Goal: Check status

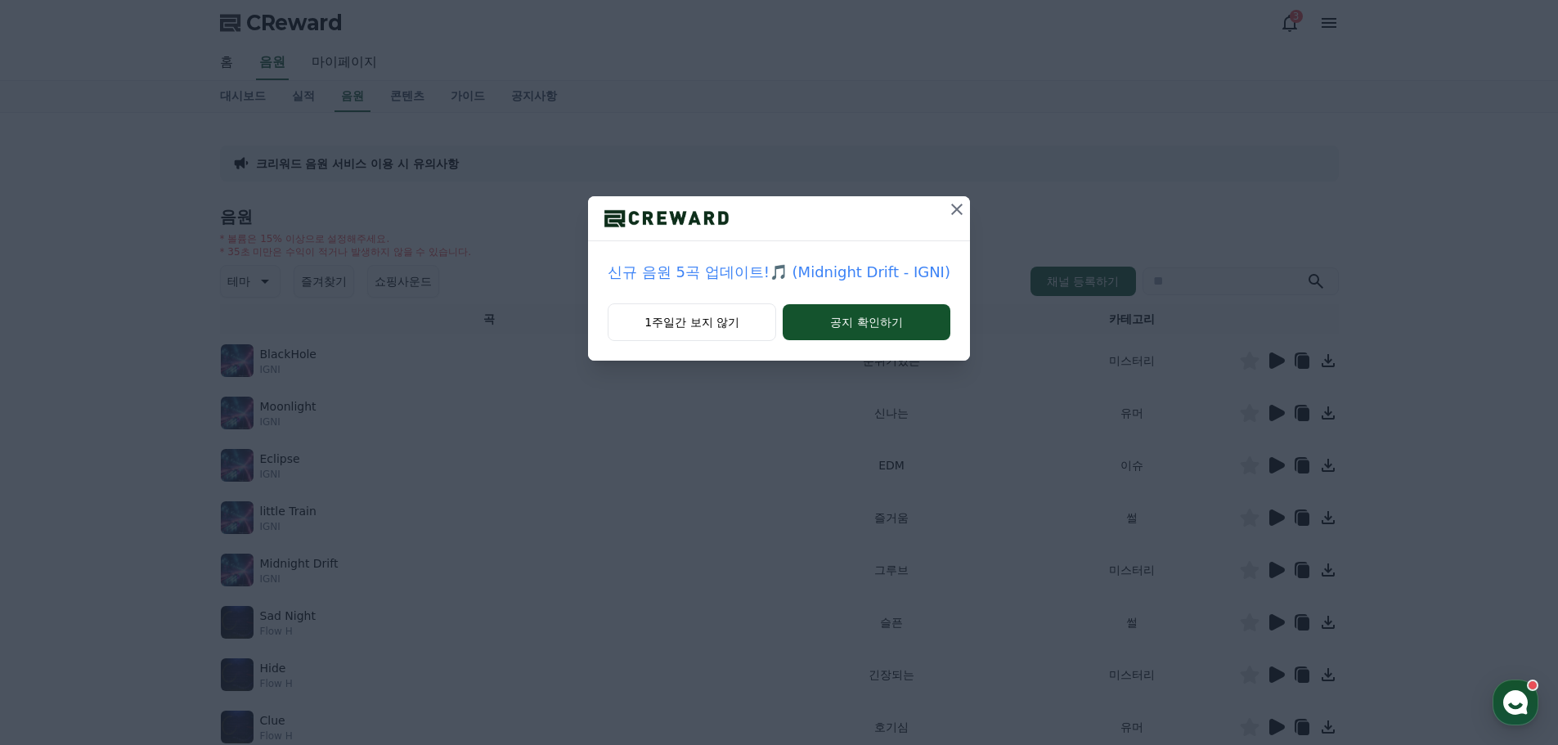
click at [955, 204] on icon at bounding box center [957, 210] width 20 height 20
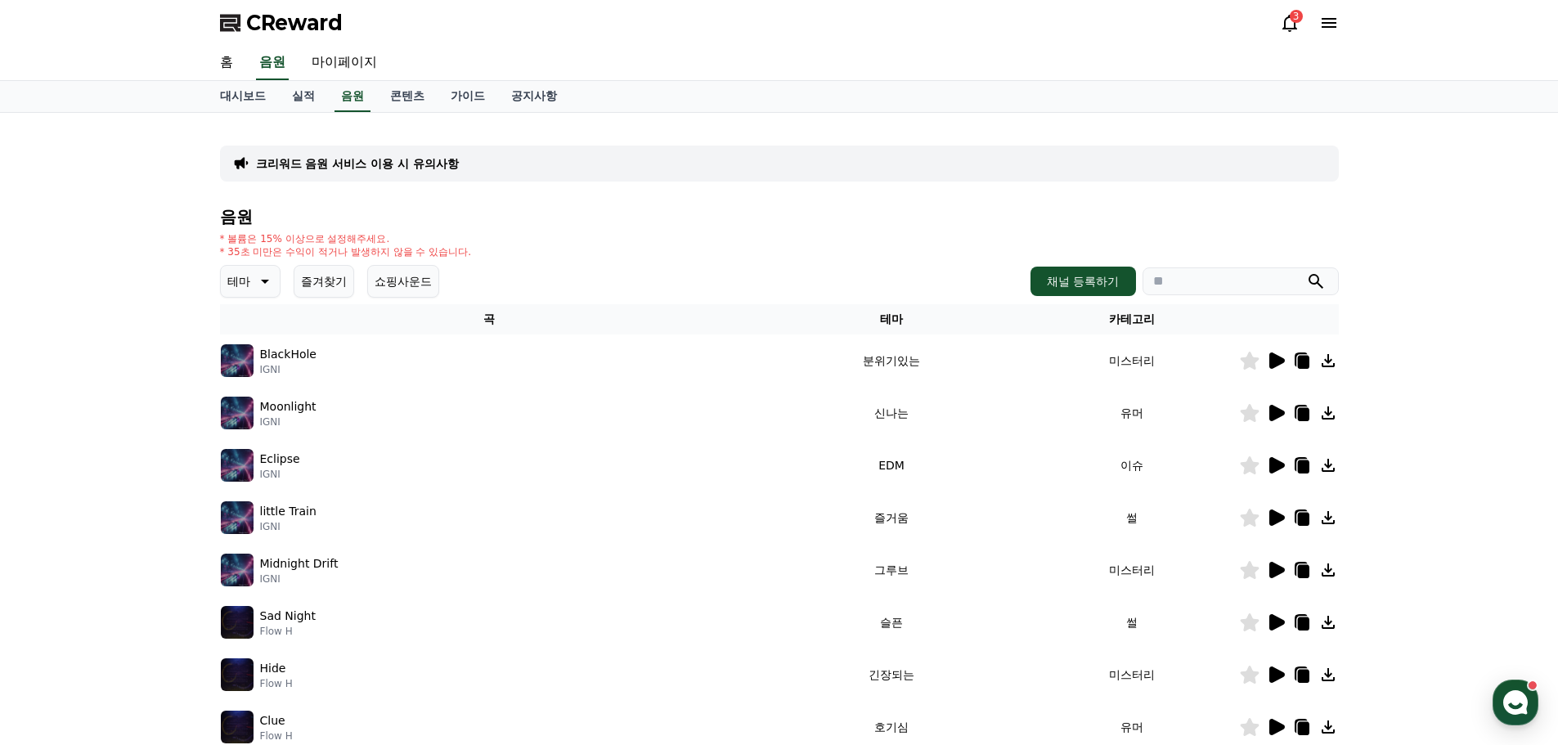
click at [411, 287] on button "쇼핑사운드" at bounding box center [403, 281] width 72 height 33
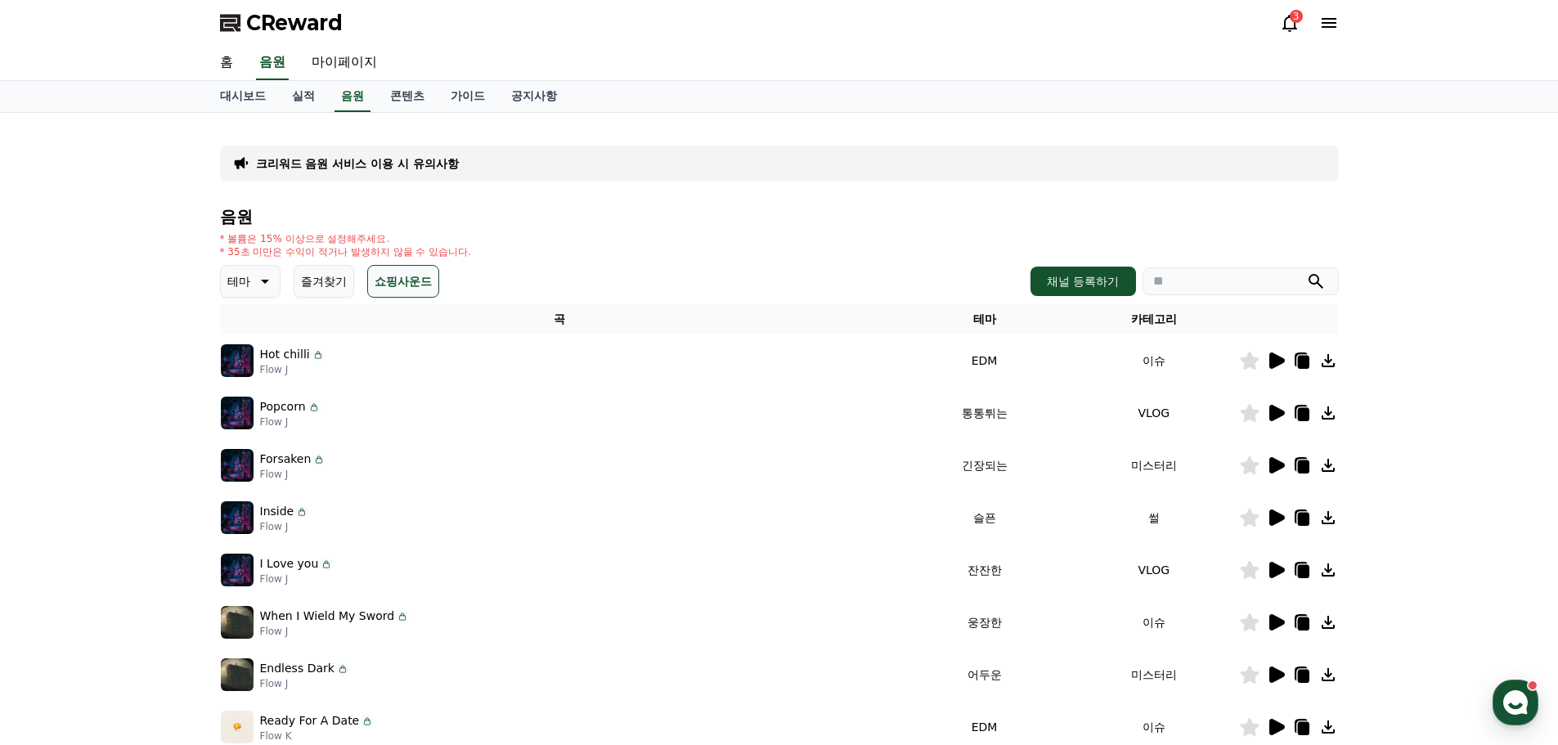
click at [1292, 35] on div "3" at bounding box center [1309, 23] width 59 height 26
click at [1296, 24] on icon at bounding box center [1290, 23] width 20 height 20
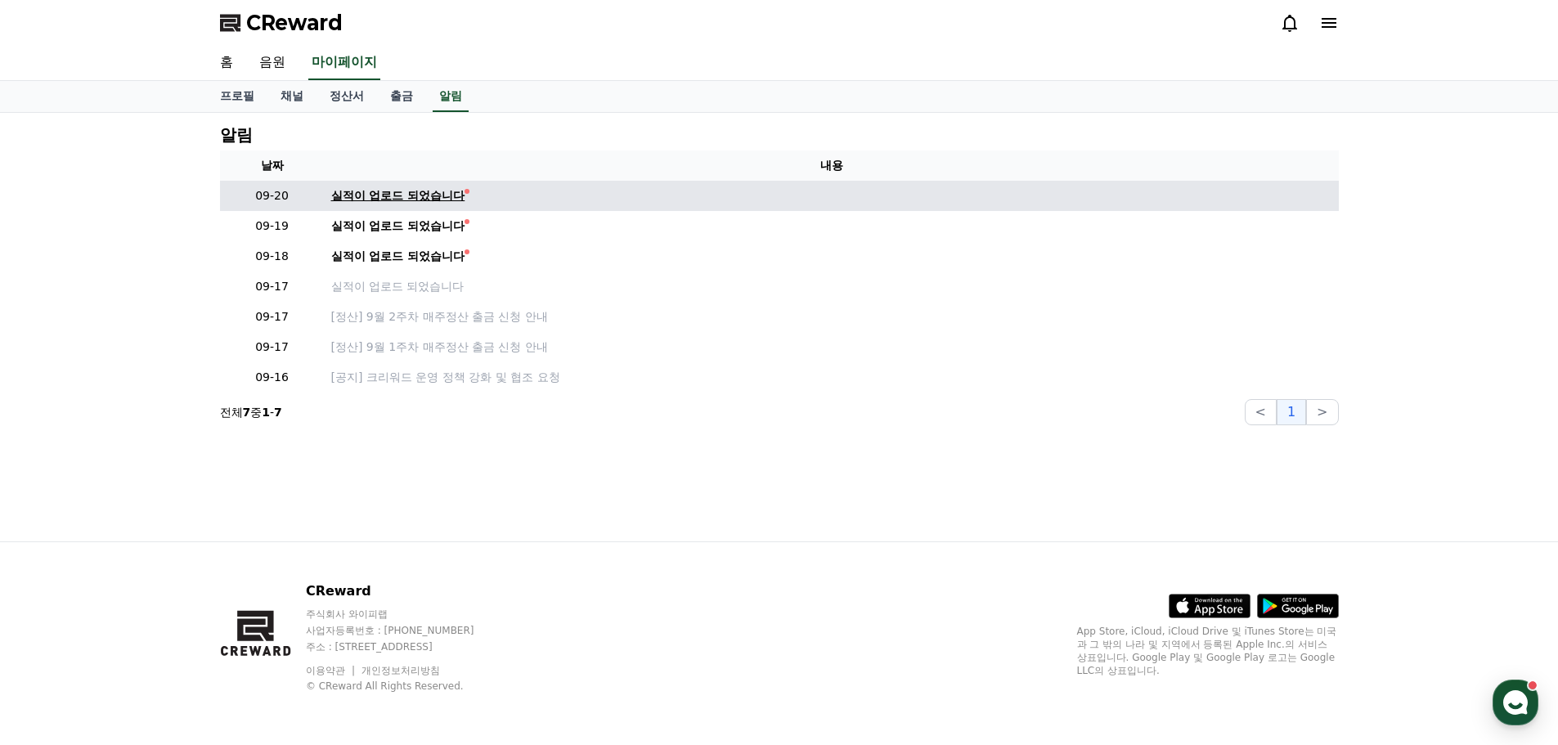
click at [412, 191] on div "실적이 업로드 되었습니다" at bounding box center [398, 195] width 134 height 17
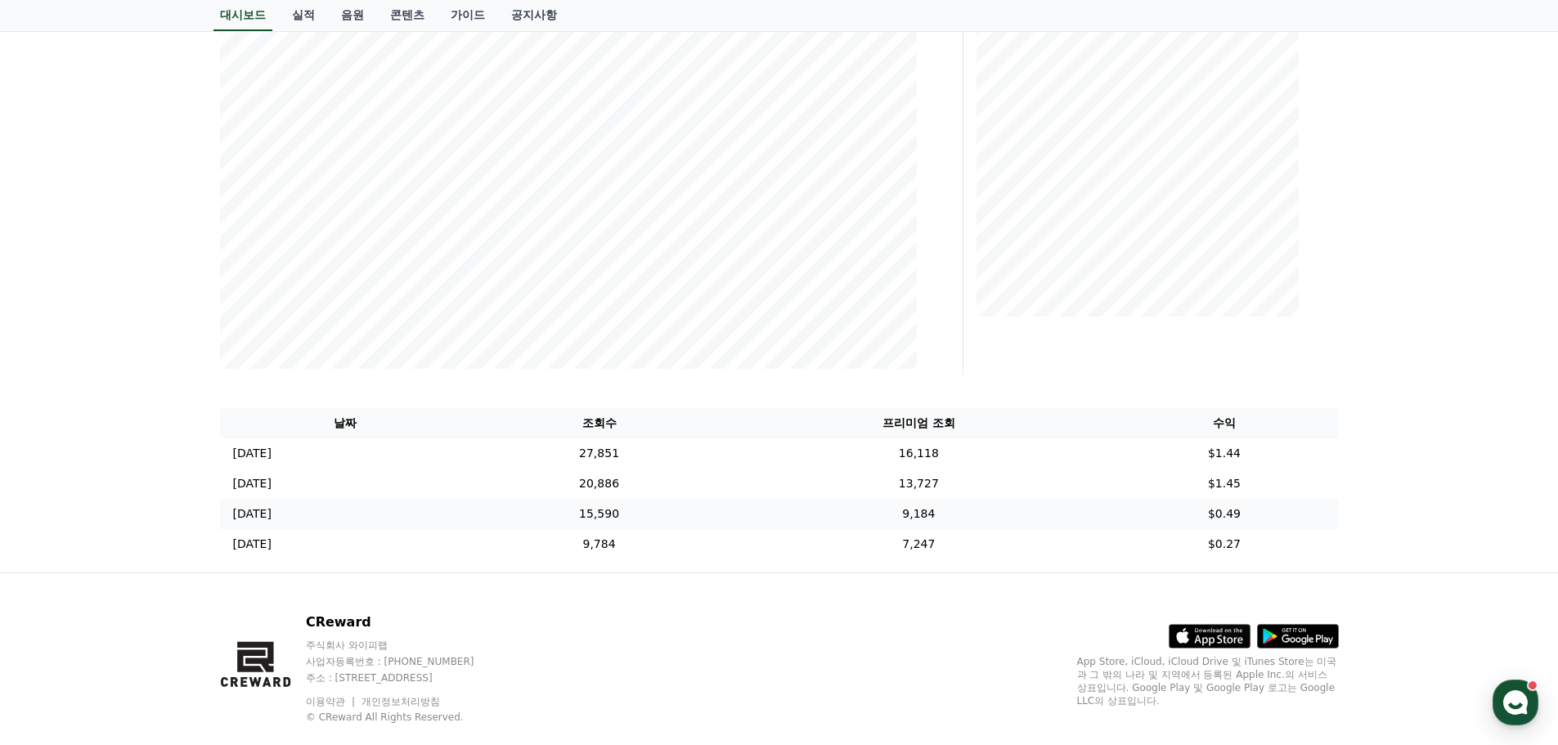
scroll to position [308, 0]
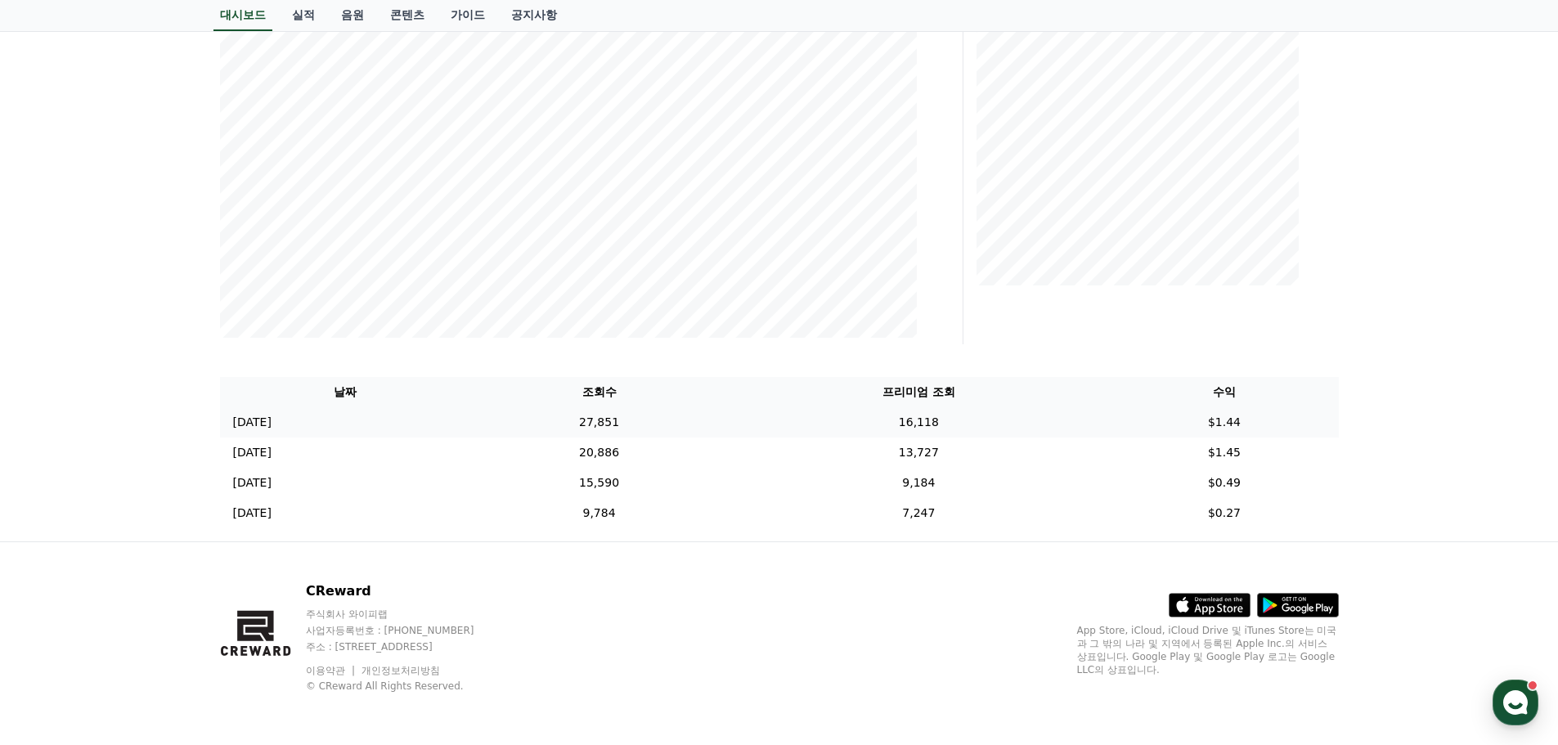
click at [1226, 417] on td "$1.44" at bounding box center [1224, 422] width 228 height 30
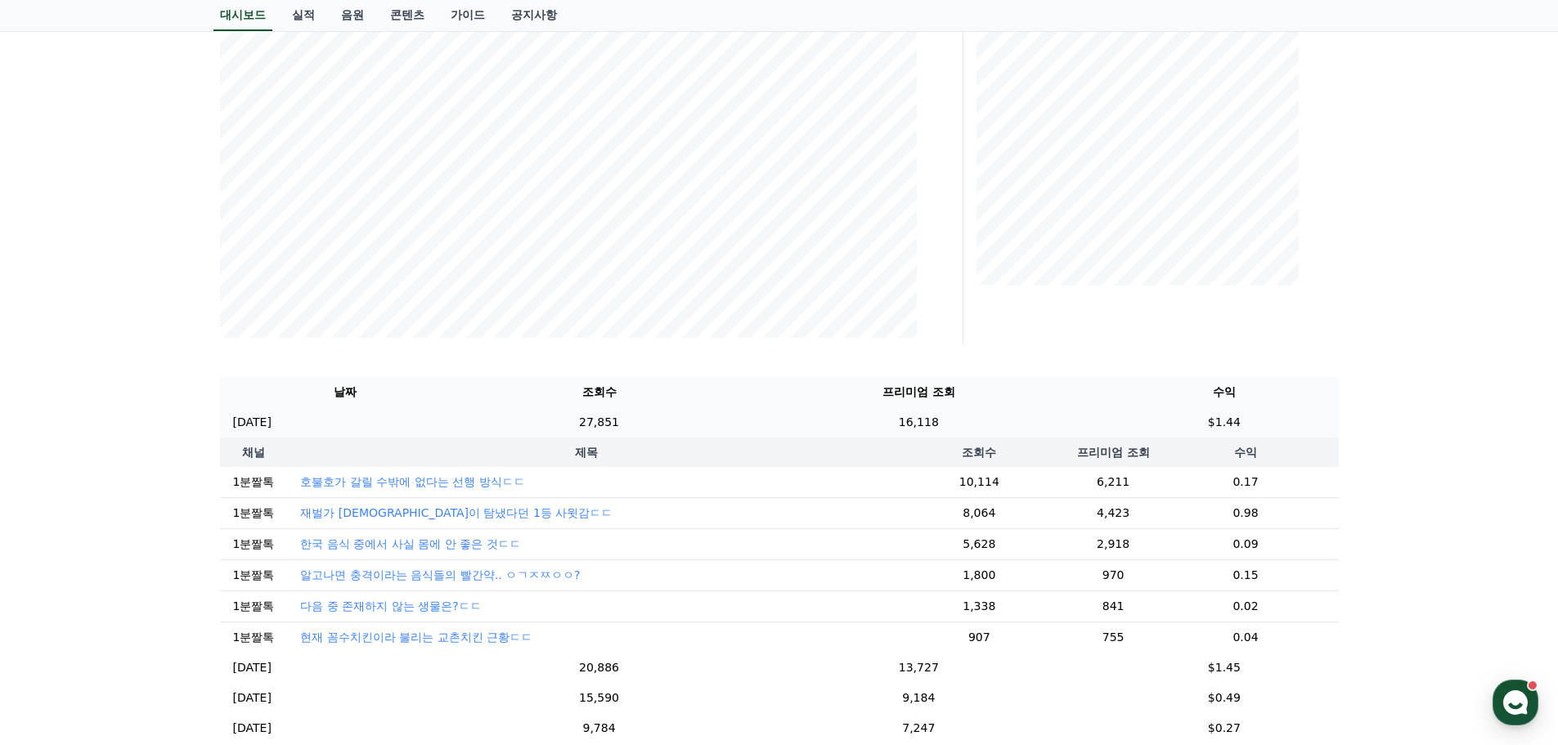
click at [1257, 421] on td "$1.44" at bounding box center [1224, 422] width 228 height 30
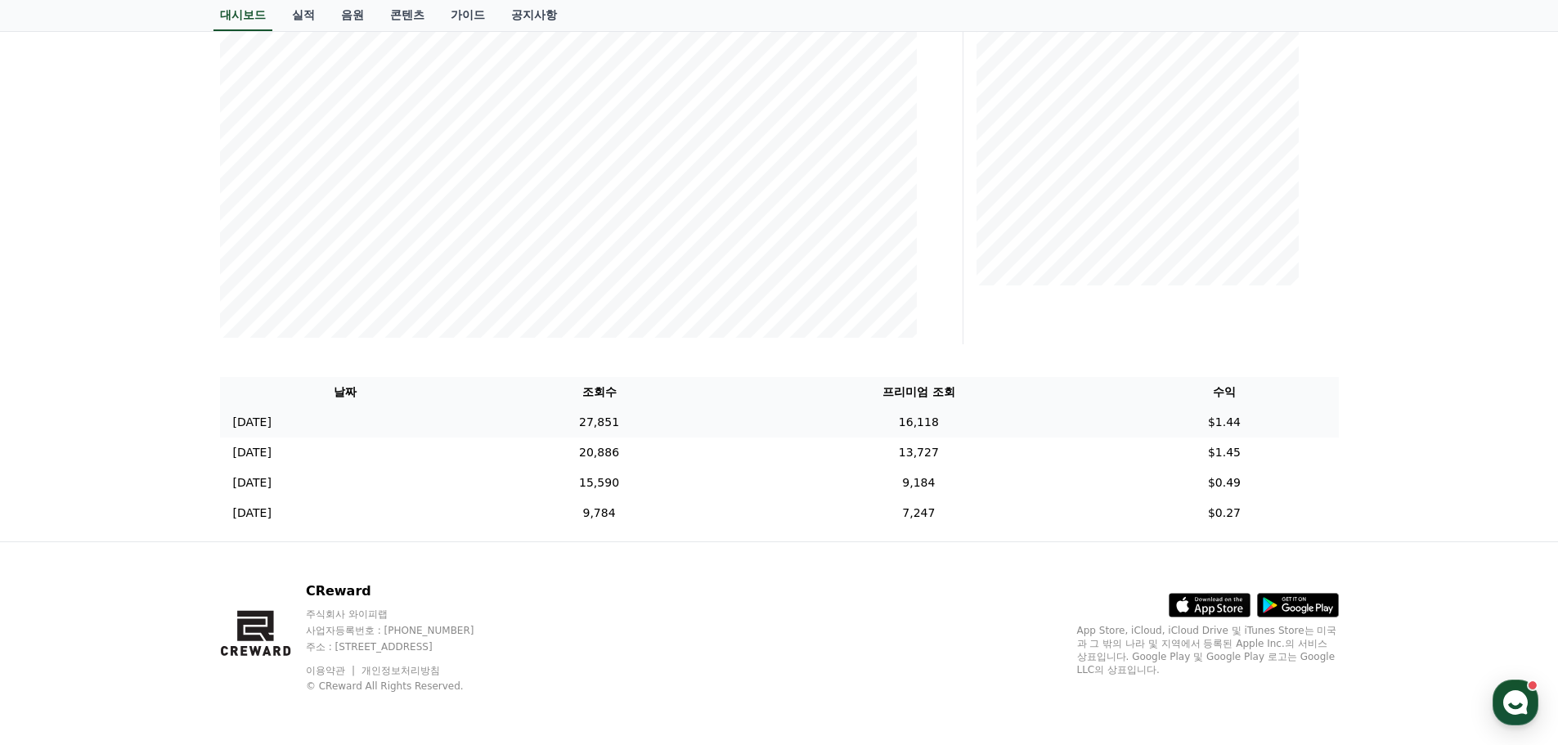
click at [1257, 421] on td "$1.44" at bounding box center [1224, 422] width 228 height 30
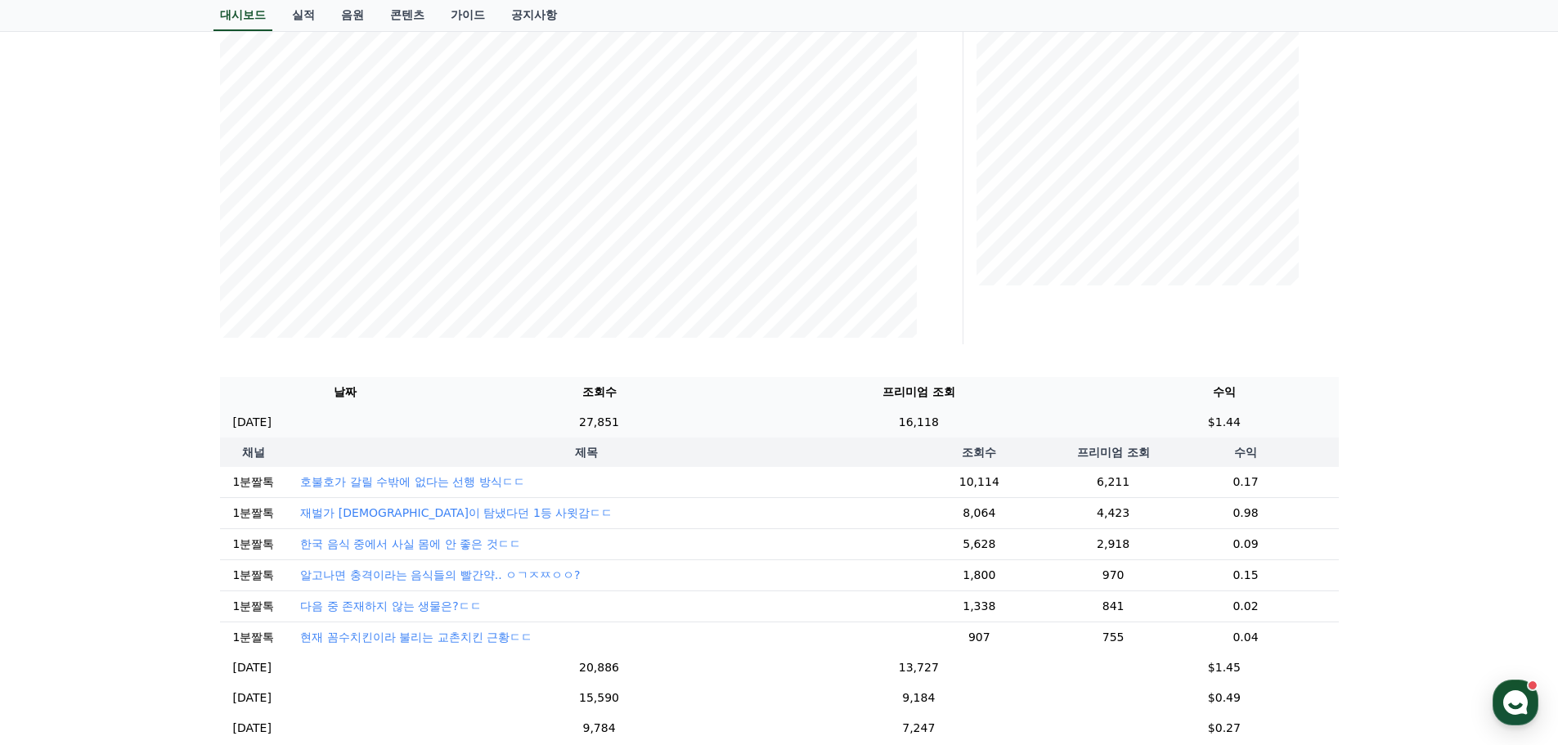
click at [1257, 418] on td "$1.44" at bounding box center [1224, 422] width 228 height 30
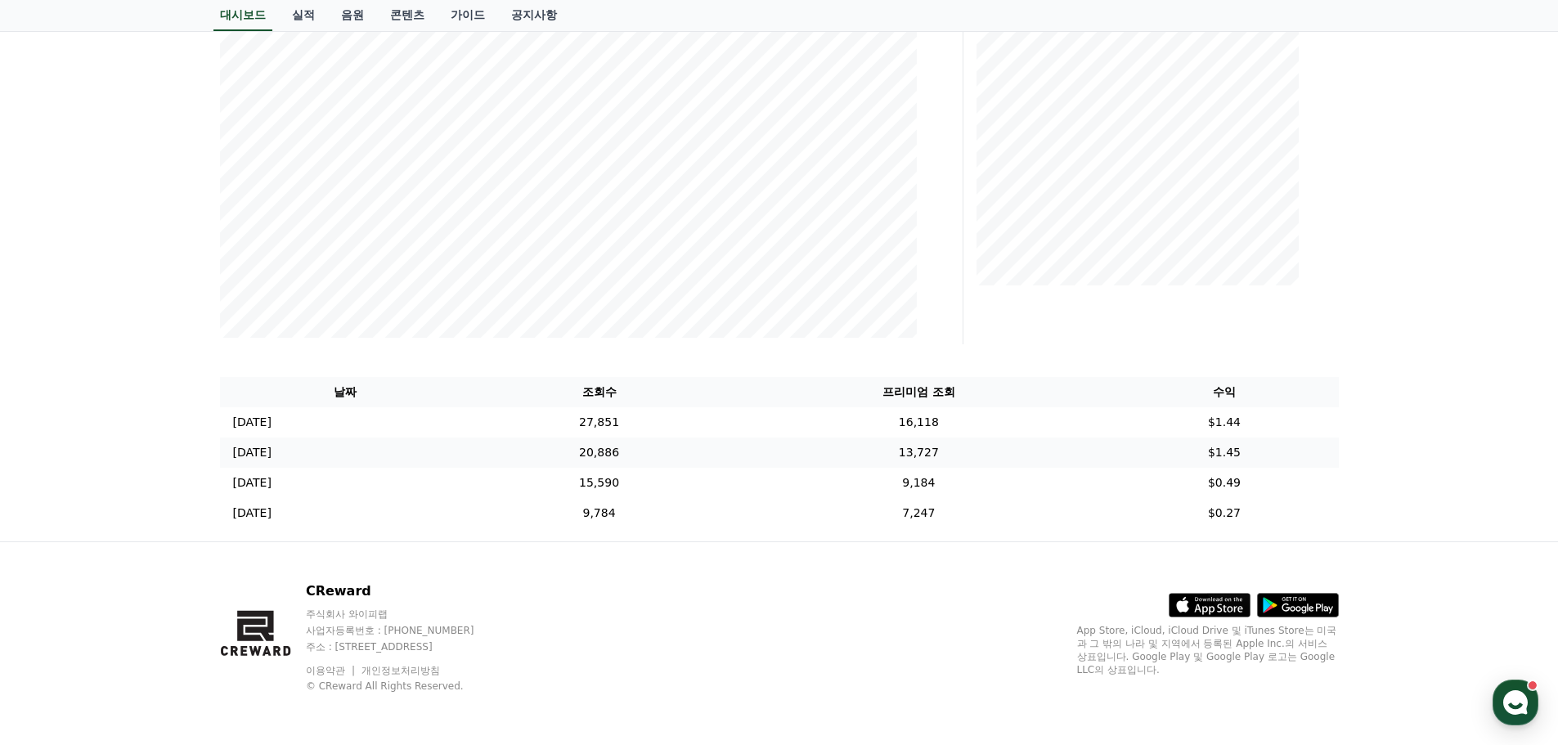
click at [1244, 460] on td "$1.45" at bounding box center [1224, 453] width 228 height 30
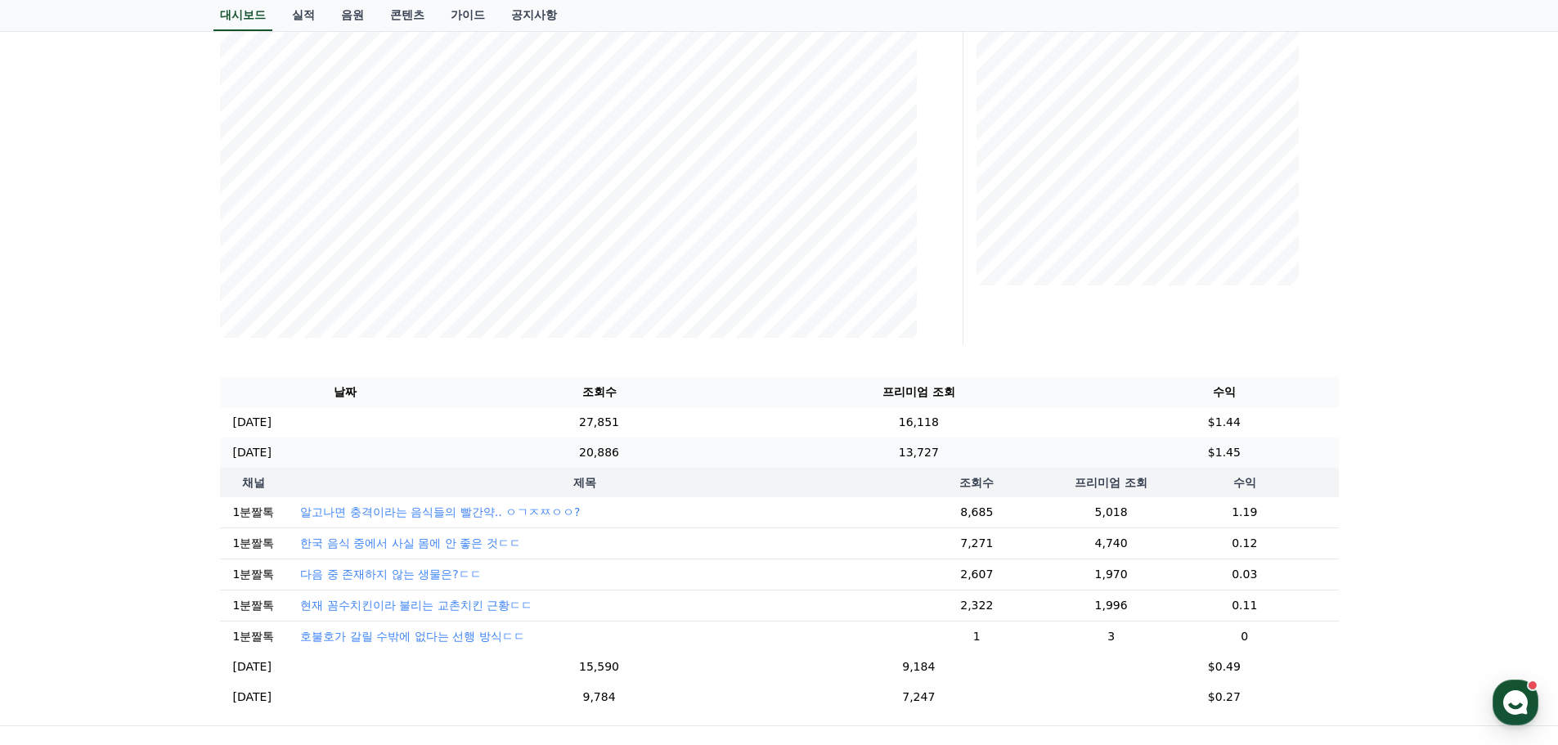
click at [1246, 459] on td "$1.45" at bounding box center [1224, 453] width 228 height 30
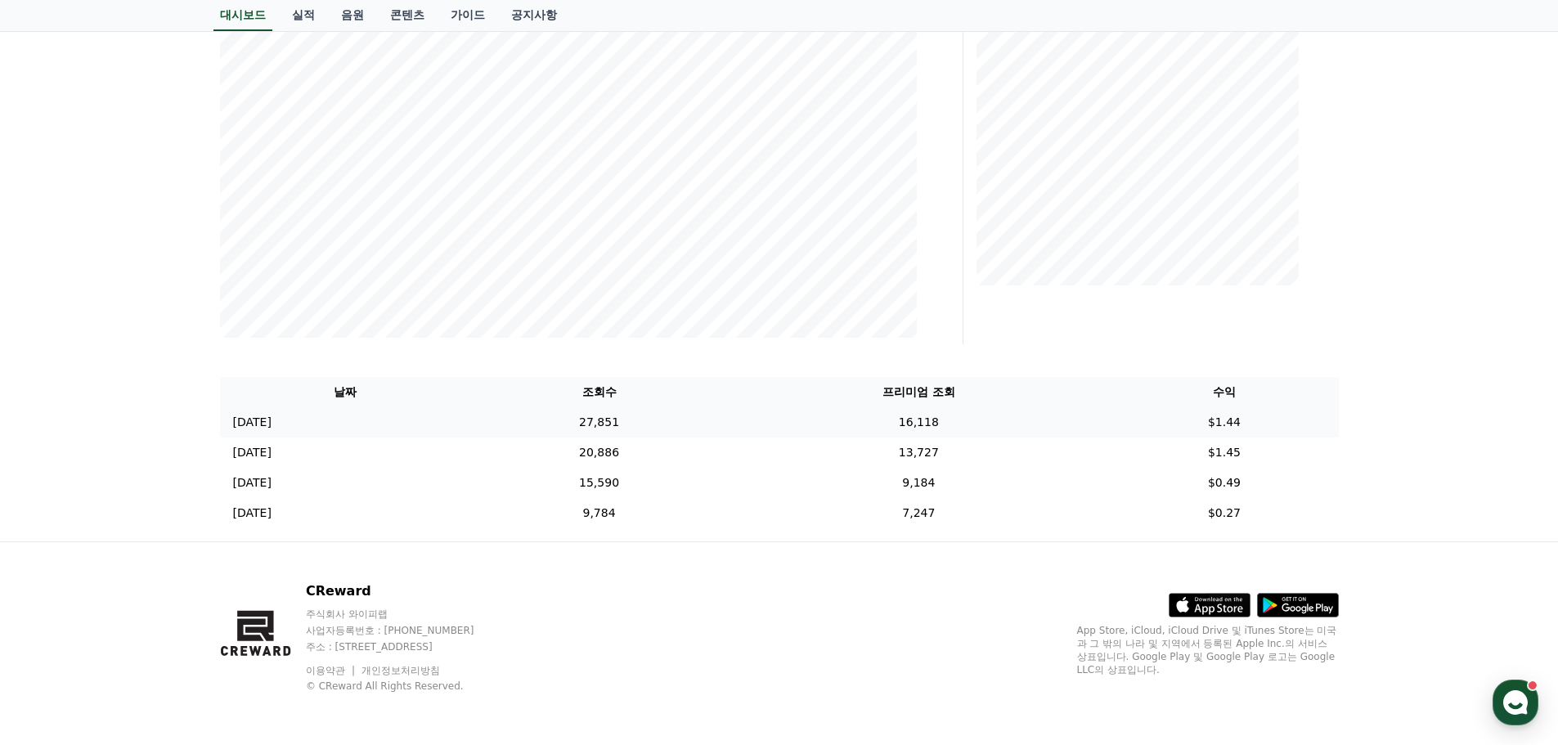
click at [1244, 430] on td "$1.44" at bounding box center [1224, 422] width 228 height 30
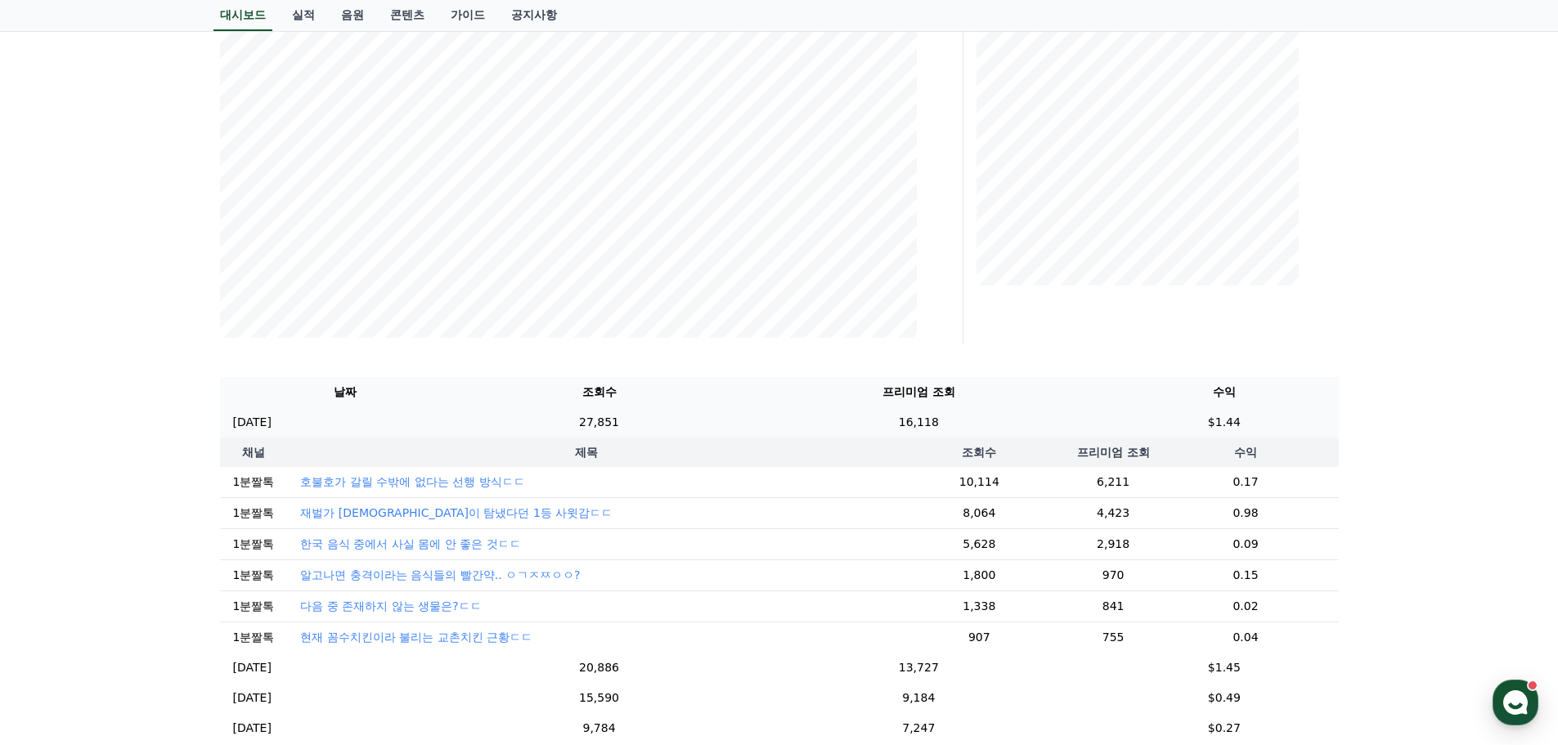
click at [1244, 430] on td "$1.44" at bounding box center [1224, 422] width 228 height 30
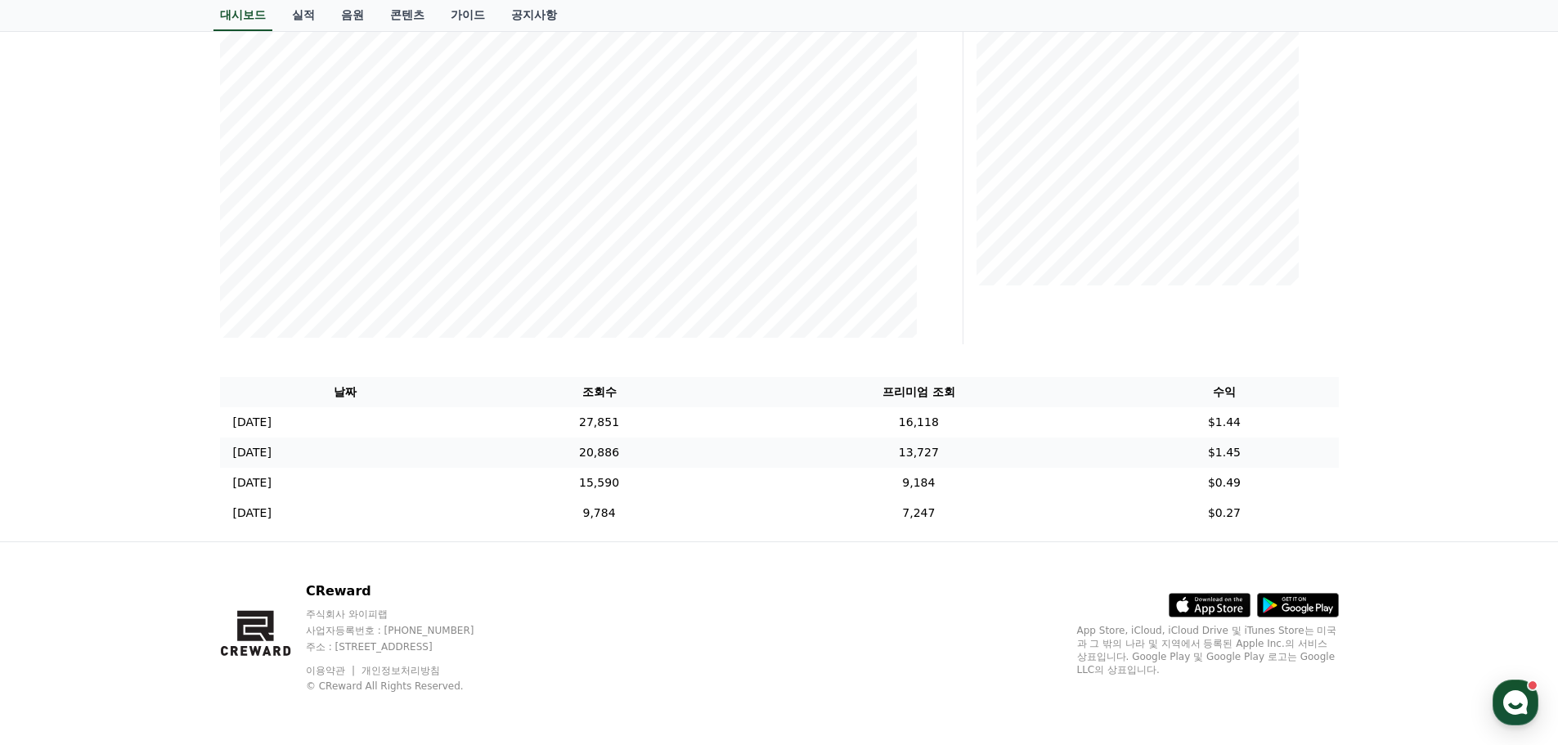
click at [1245, 460] on td "$1.45" at bounding box center [1224, 453] width 228 height 30
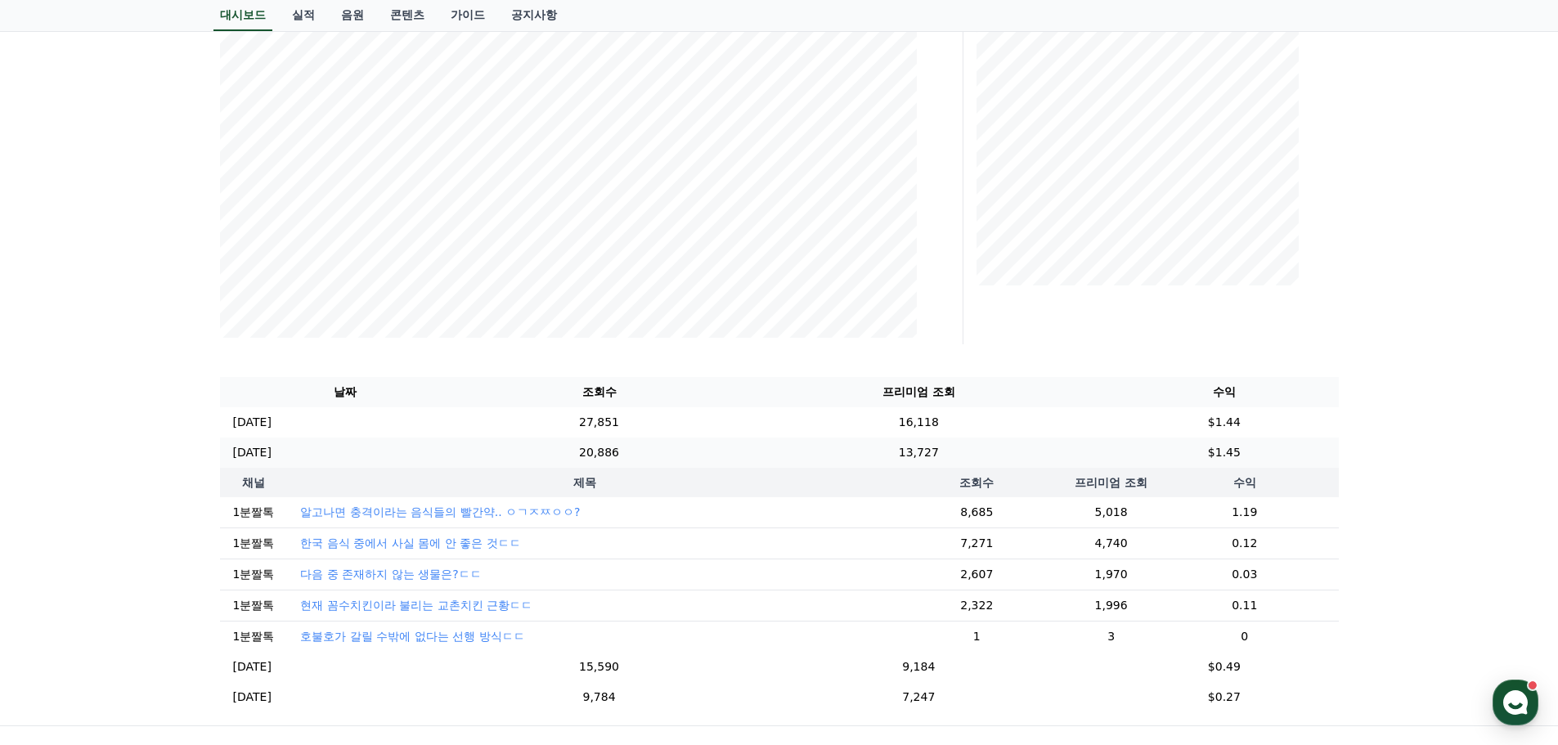
click at [1248, 454] on td "$1.45" at bounding box center [1224, 453] width 228 height 30
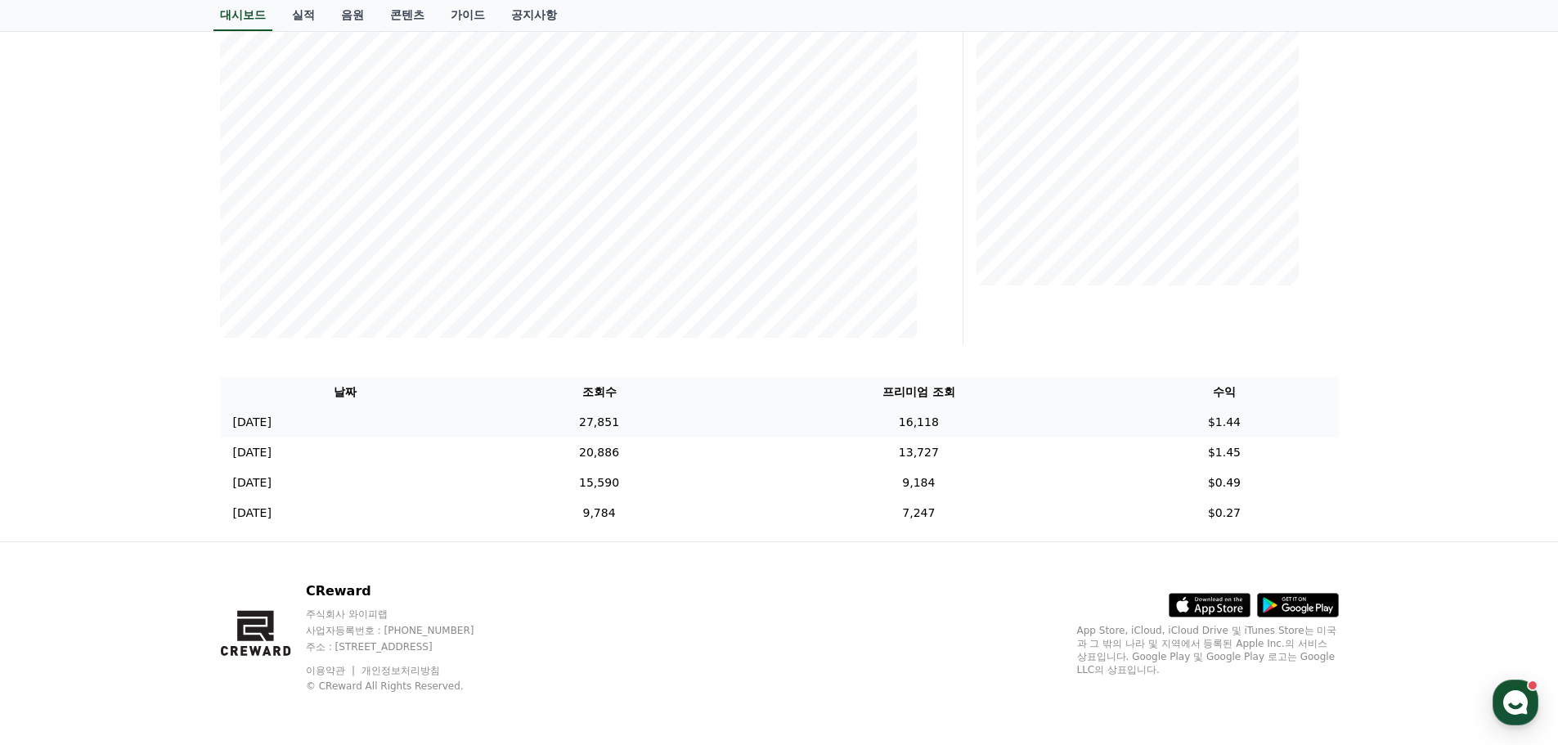
click at [1248, 430] on td "$1.44" at bounding box center [1224, 422] width 228 height 30
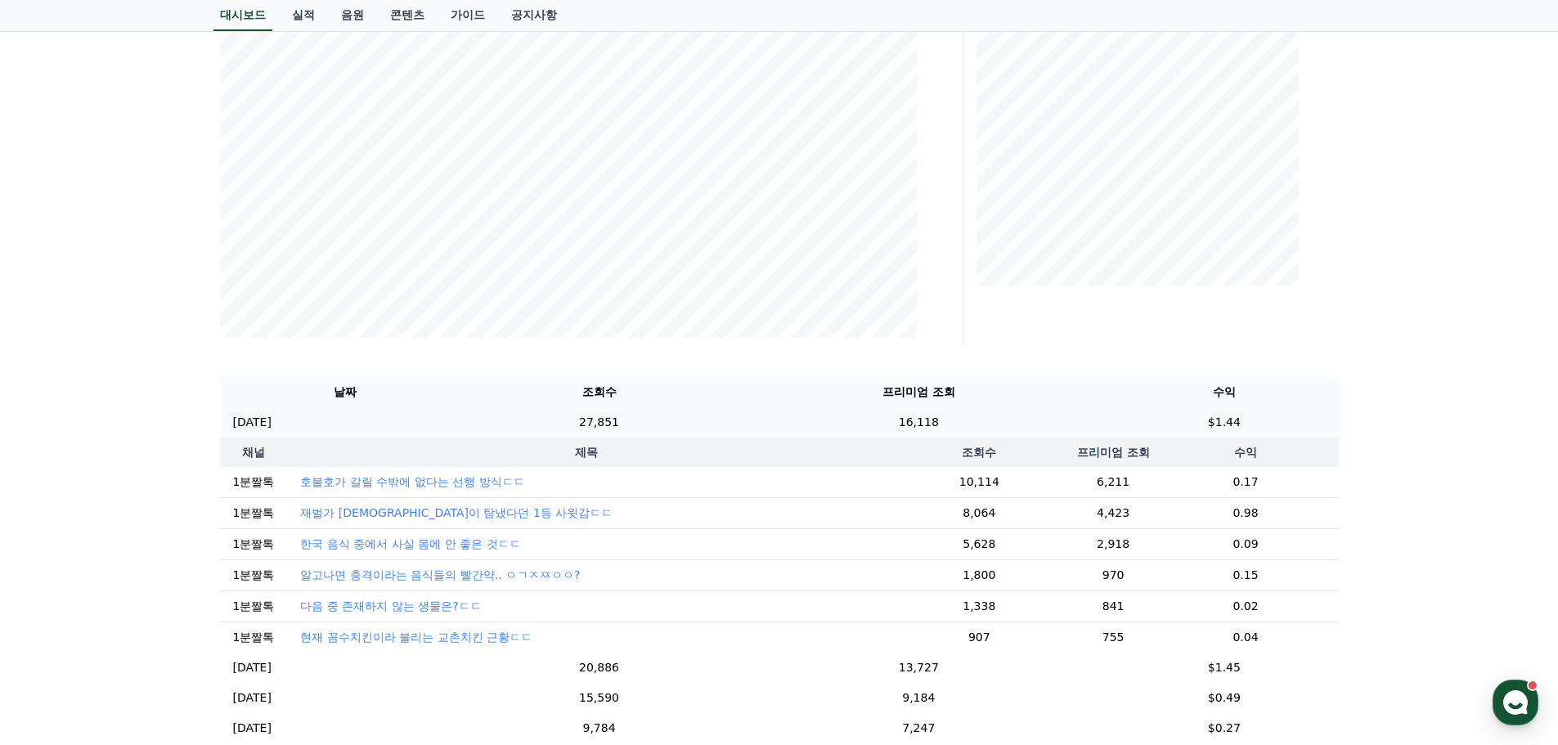
click at [1248, 426] on td "$1.44" at bounding box center [1224, 422] width 228 height 30
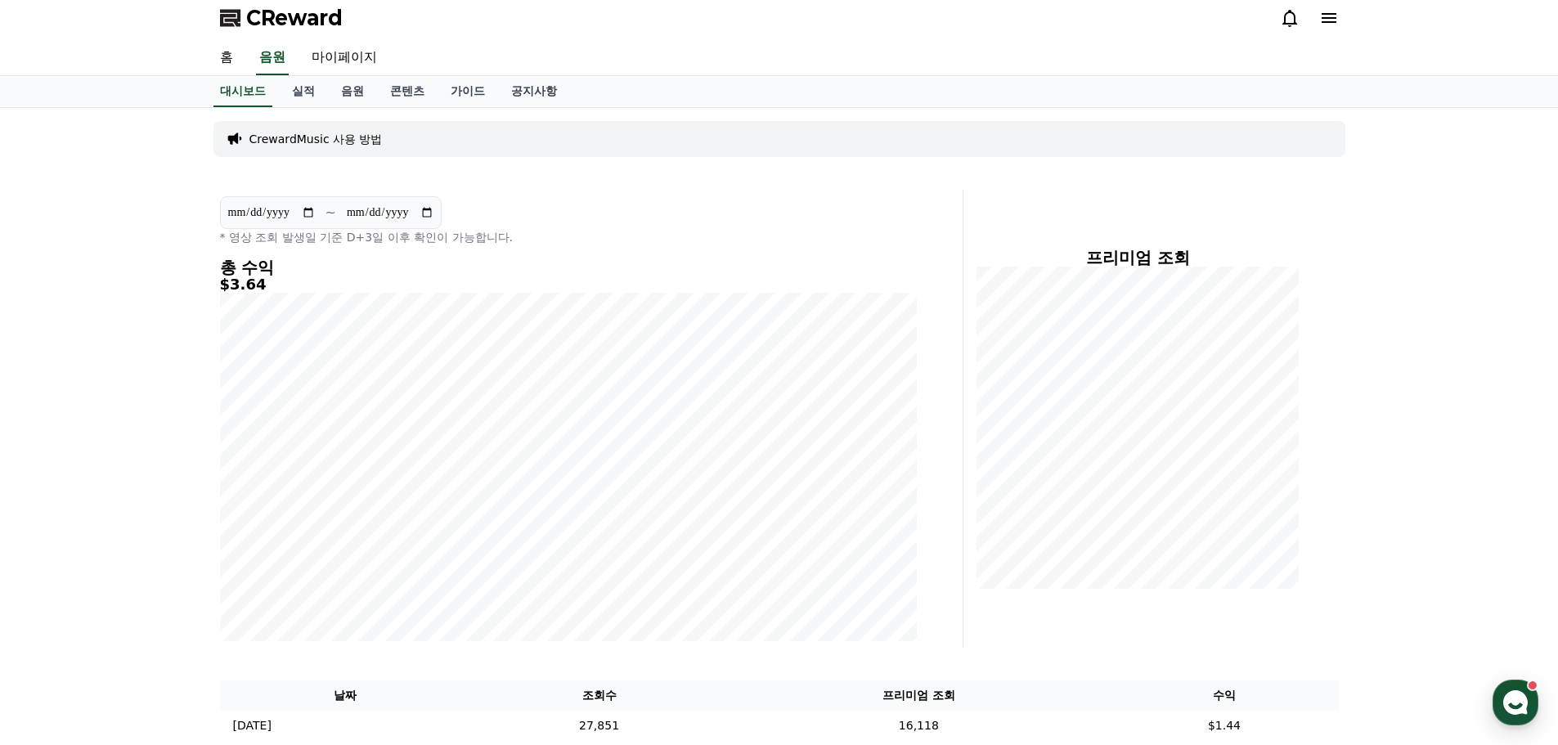
scroll to position [0, 0]
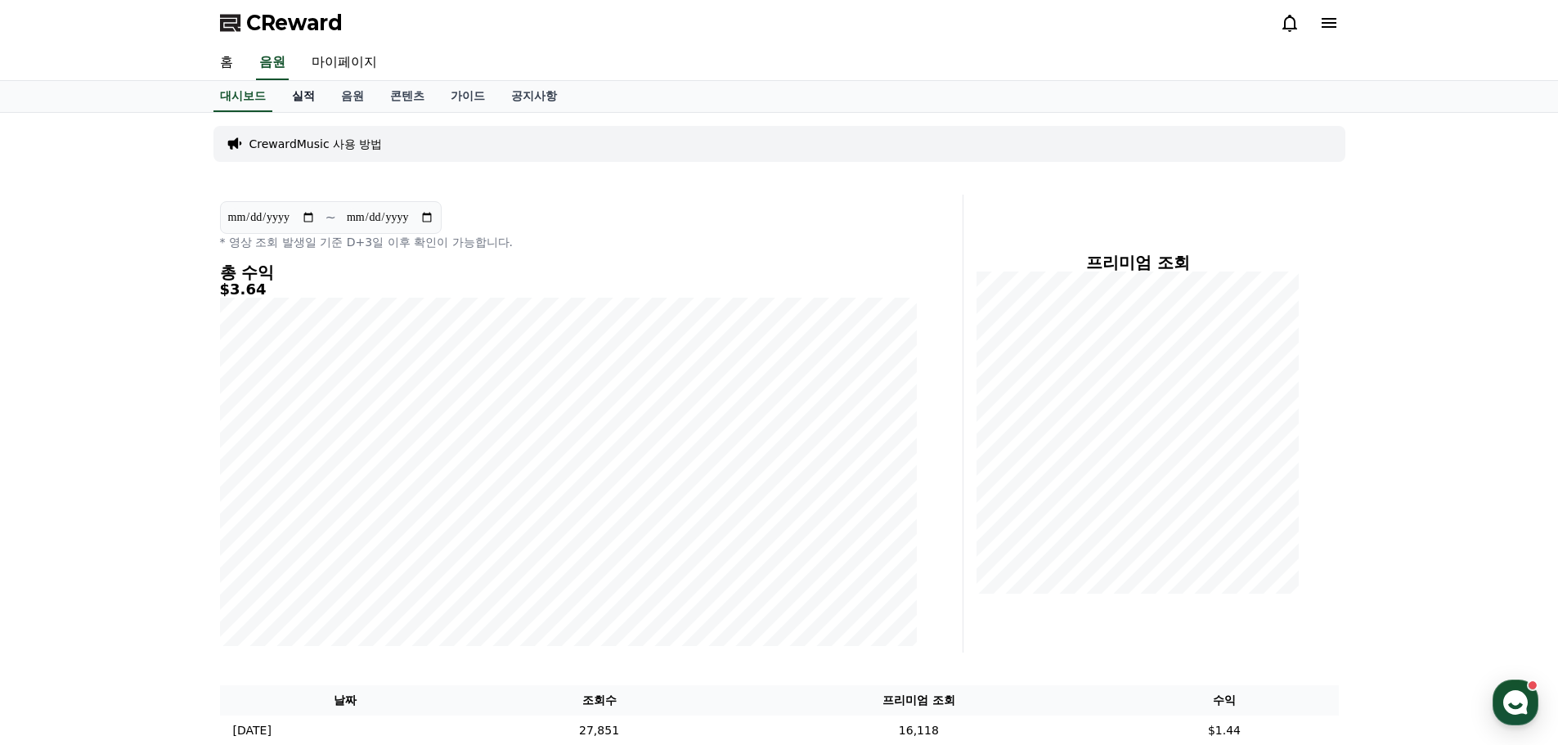
click at [300, 97] on link "실적" at bounding box center [303, 96] width 49 height 31
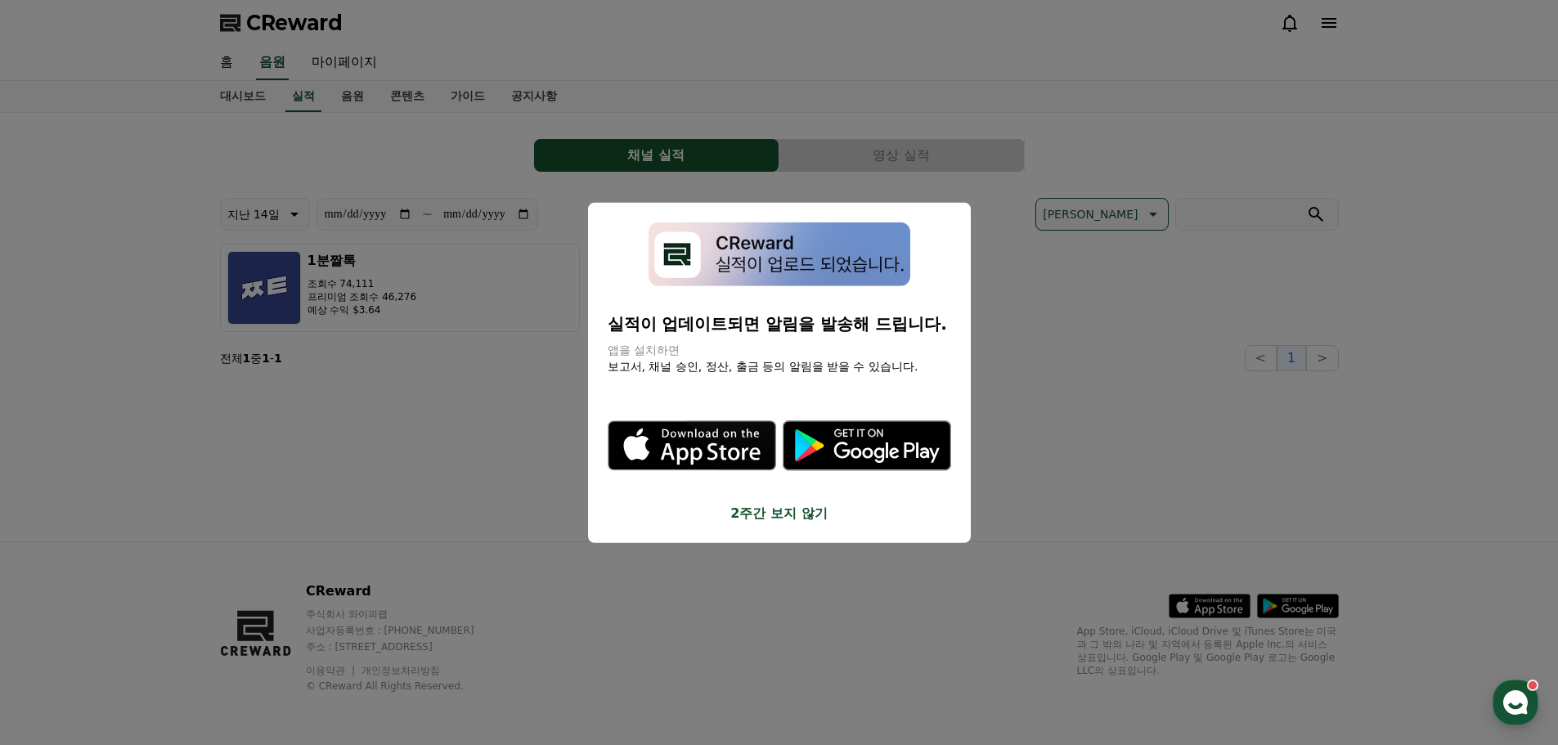
click at [458, 474] on button "close modal" at bounding box center [779, 372] width 1558 height 745
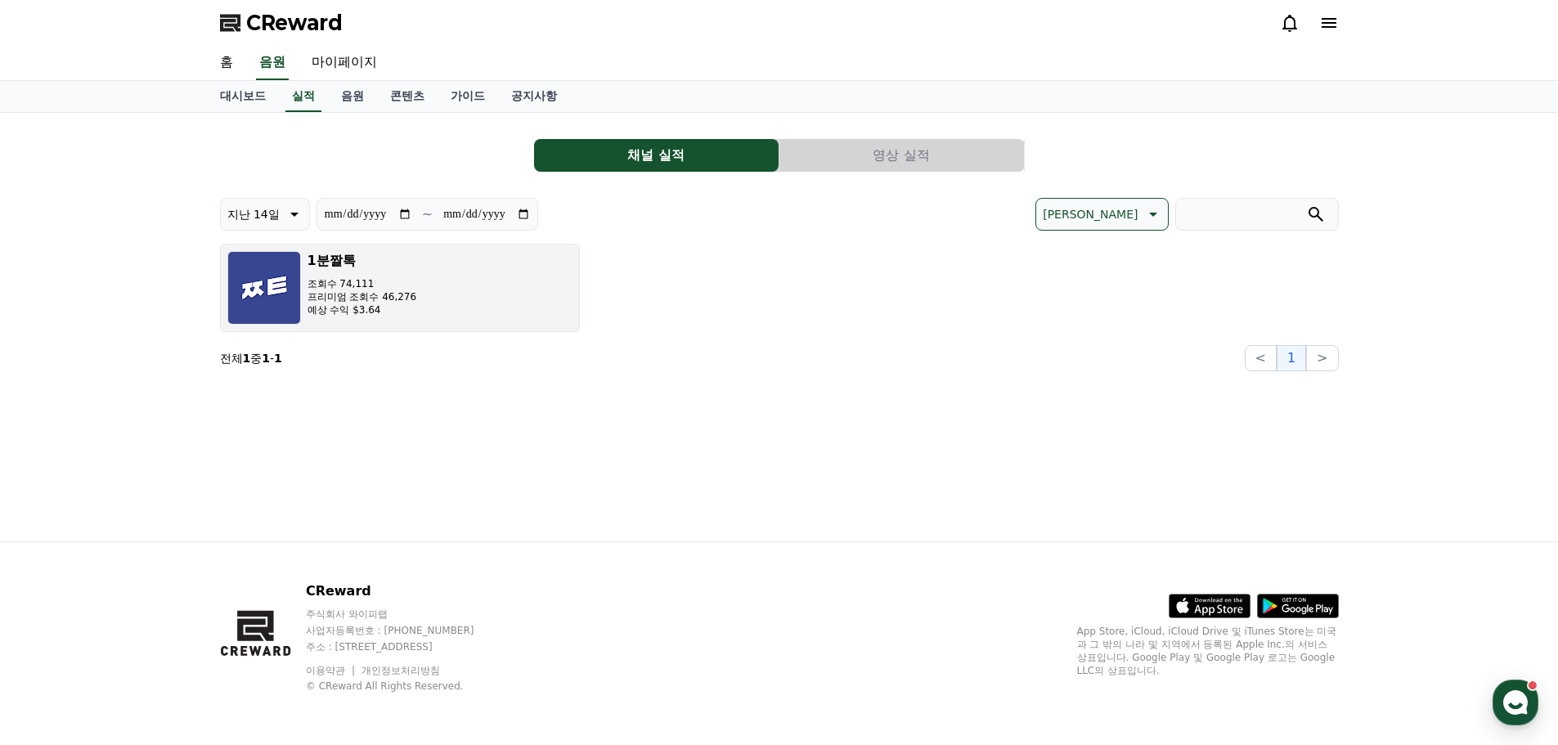
click at [361, 312] on p "예상 수익 $3.64" at bounding box center [363, 309] width 110 height 13
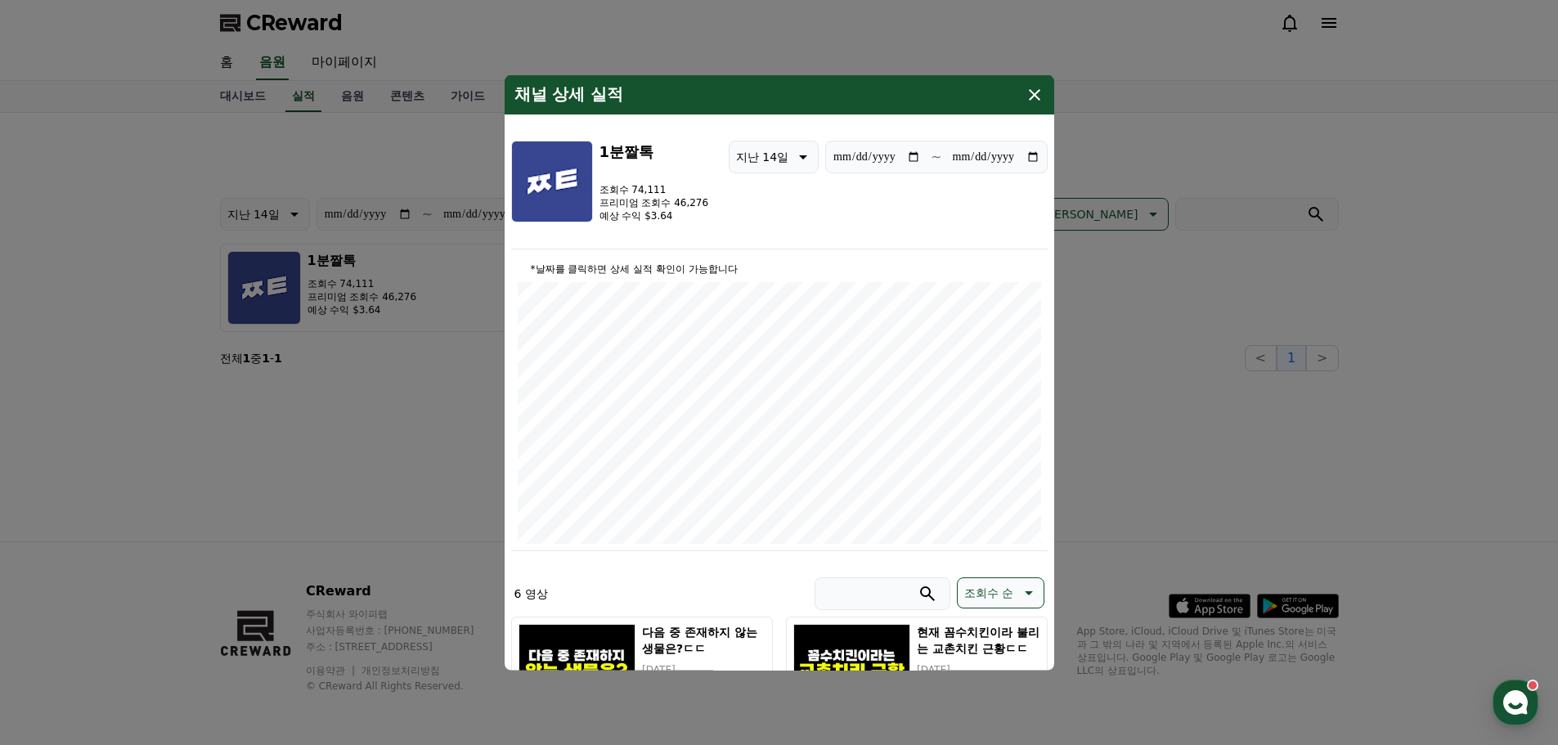
click at [652, 216] on p "예상 수익 $3.64" at bounding box center [655, 215] width 110 height 13
click at [646, 214] on p "예상 수익 $3.64" at bounding box center [655, 215] width 110 height 13
click at [707, 209] on div "**********" at bounding box center [779, 194] width 537 height 109
drag, startPoint x: 678, startPoint y: 221, endPoint x: 650, endPoint y: 218, distance: 28.0
click at [650, 218] on p "예상 수익 $3.64" at bounding box center [655, 215] width 110 height 13
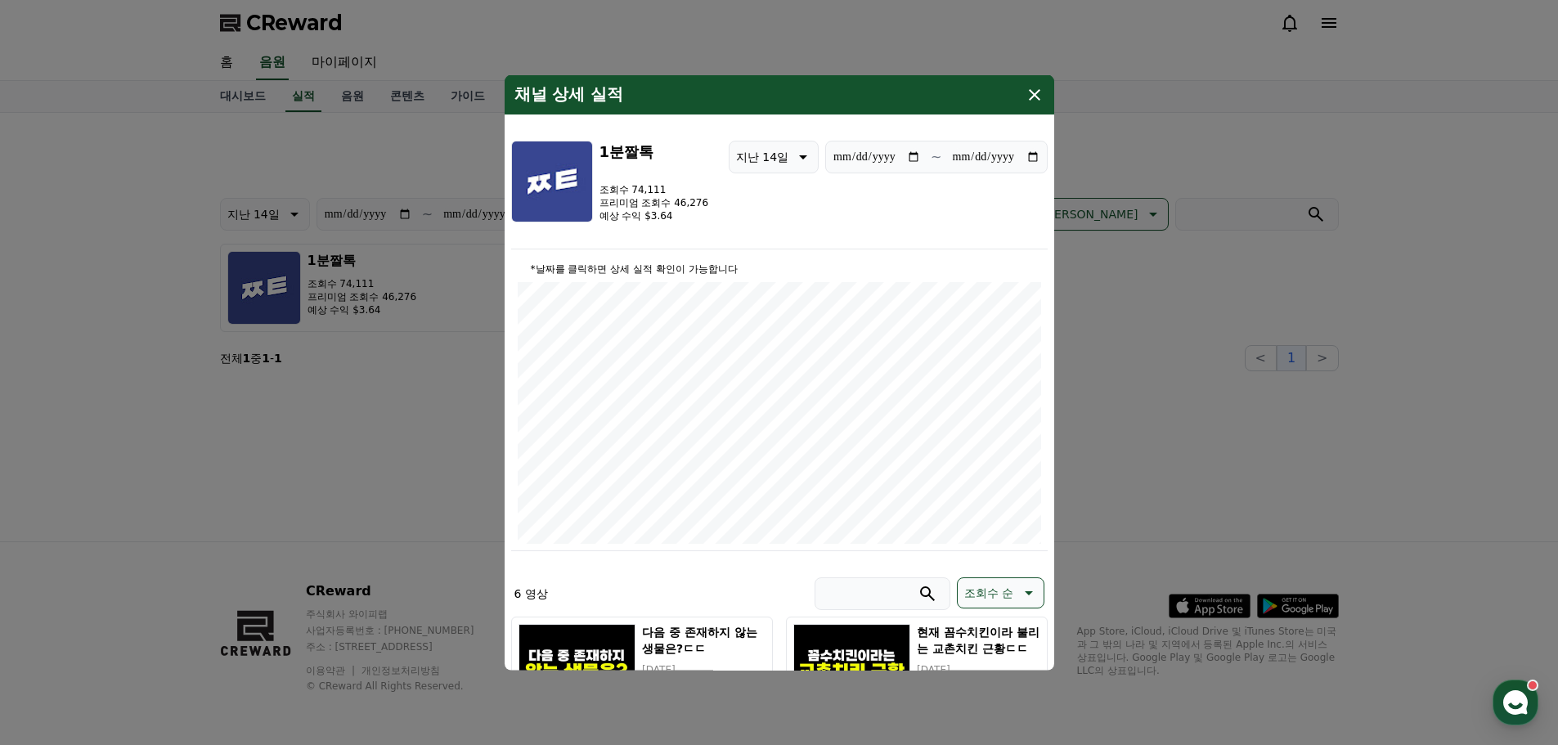
copy p "3.64"
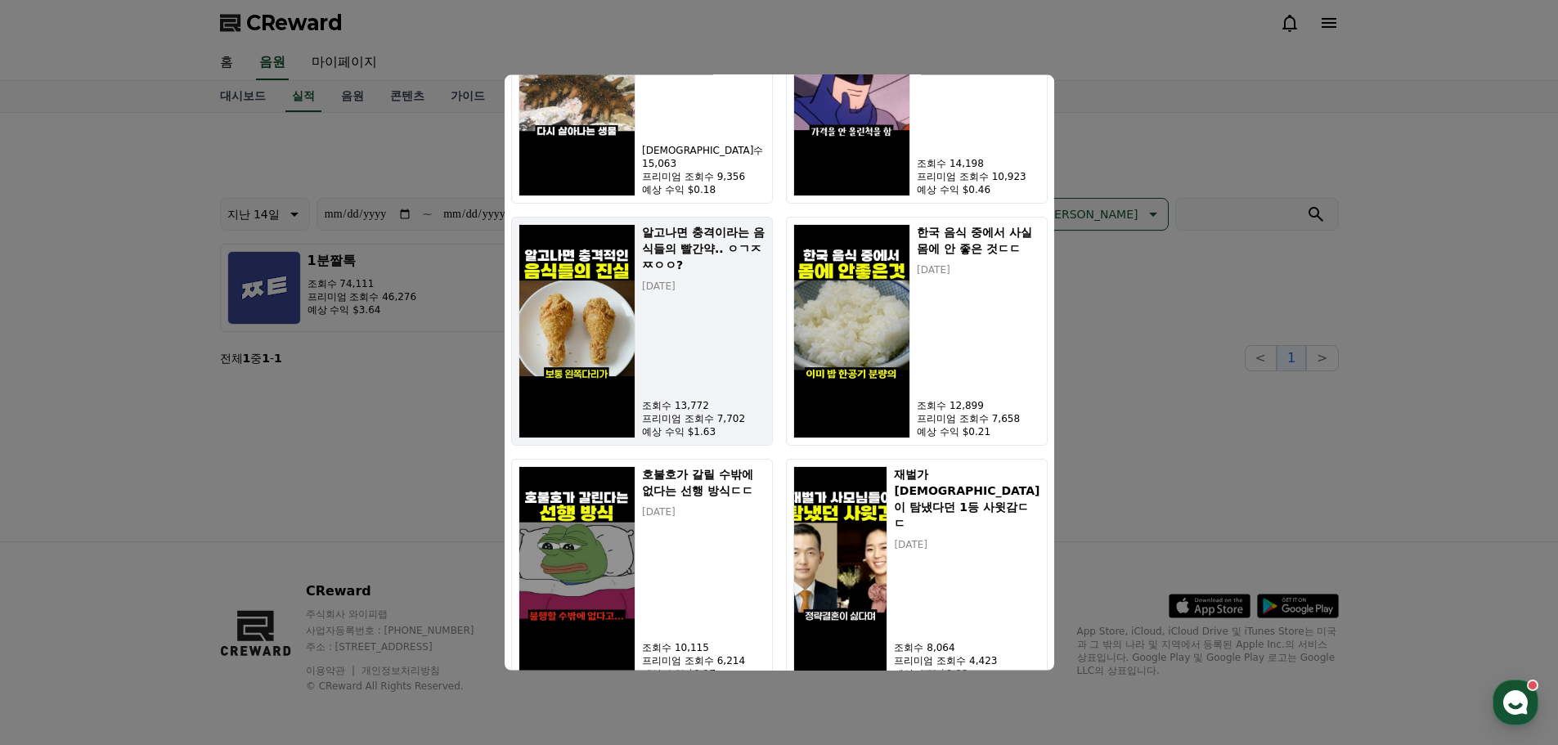
scroll to position [698, 0]
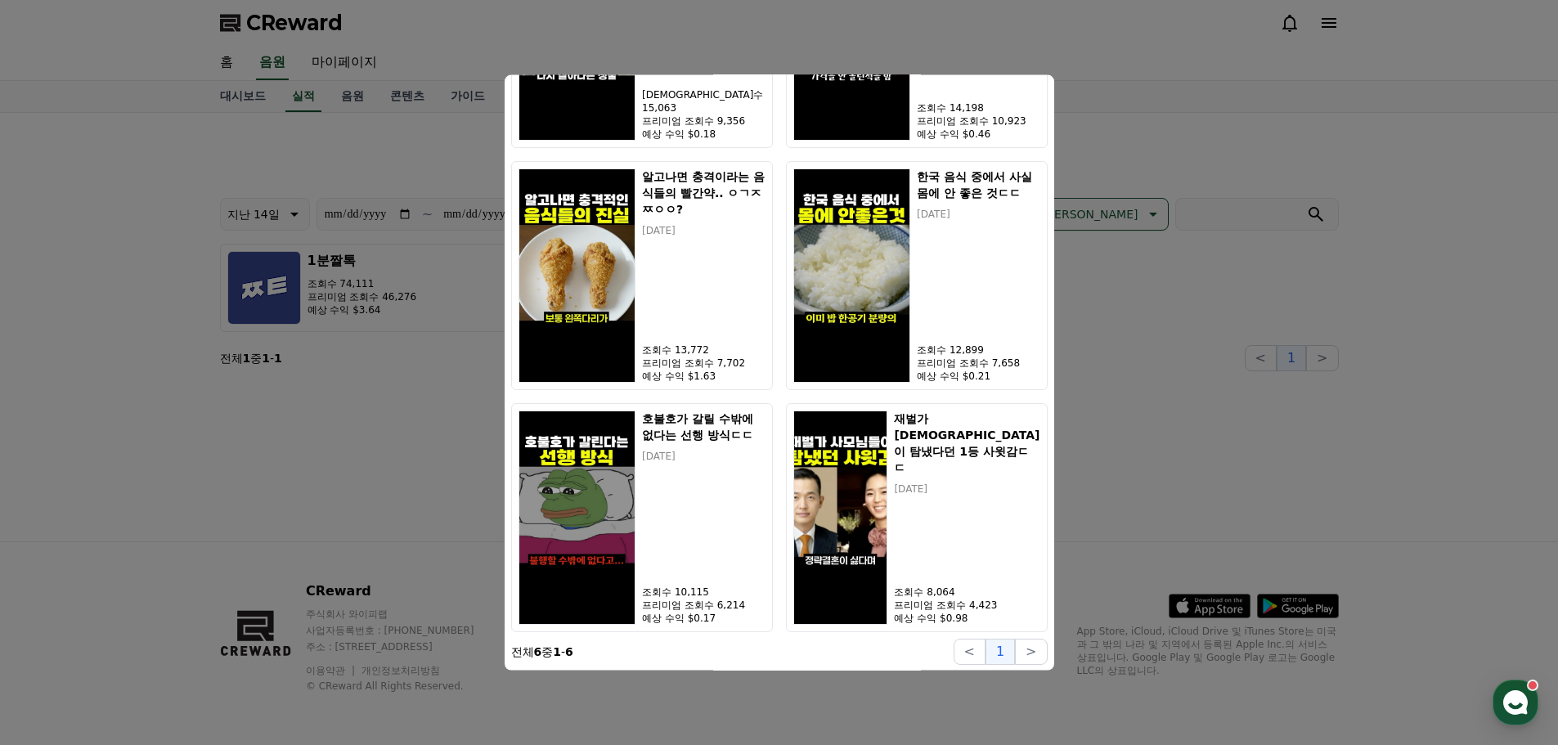
click at [1509, 319] on button "close modal" at bounding box center [779, 372] width 1558 height 745
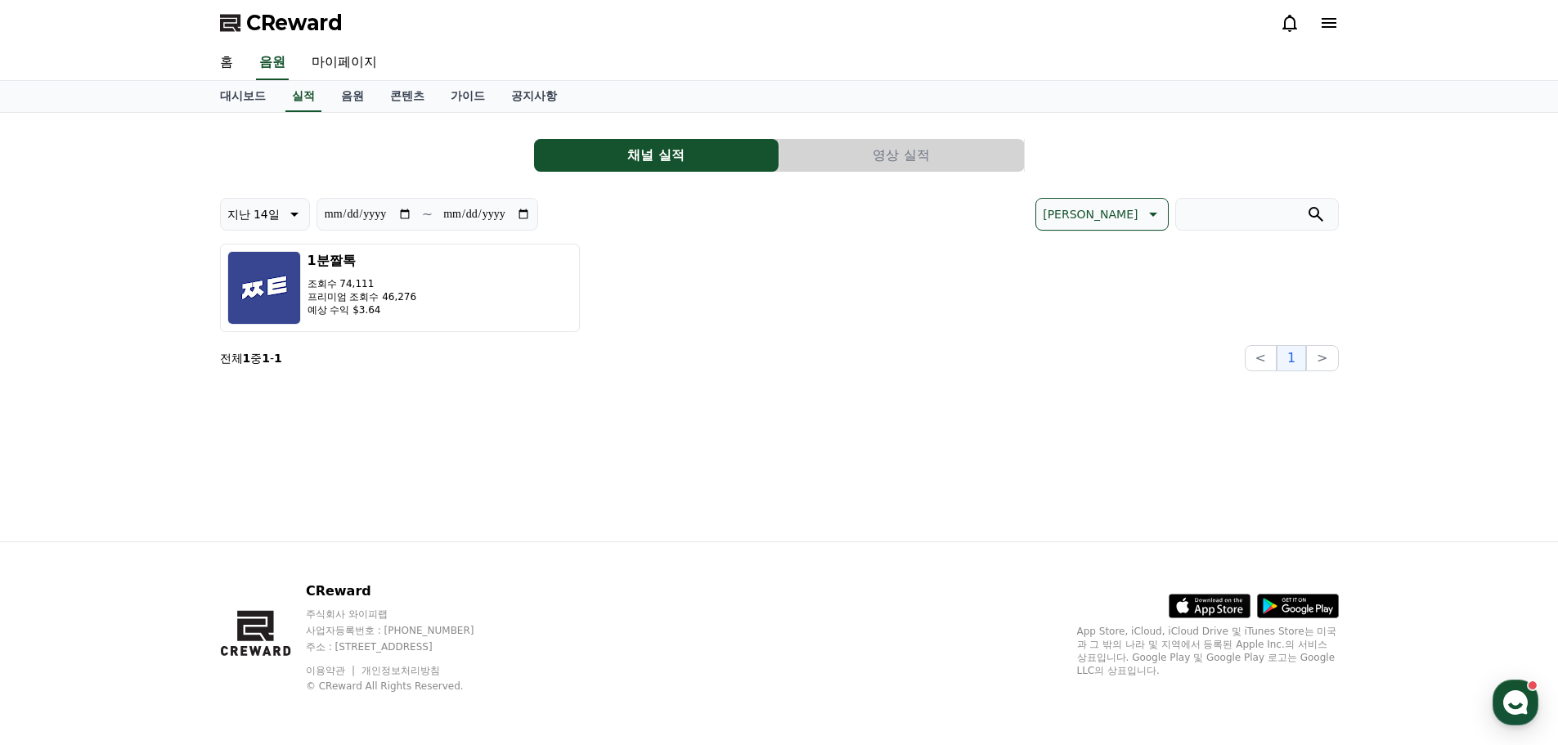
click at [1453, 342] on div "**********" at bounding box center [779, 327] width 1558 height 429
click at [896, 160] on button "영상 실적" at bounding box center [901, 155] width 245 height 33
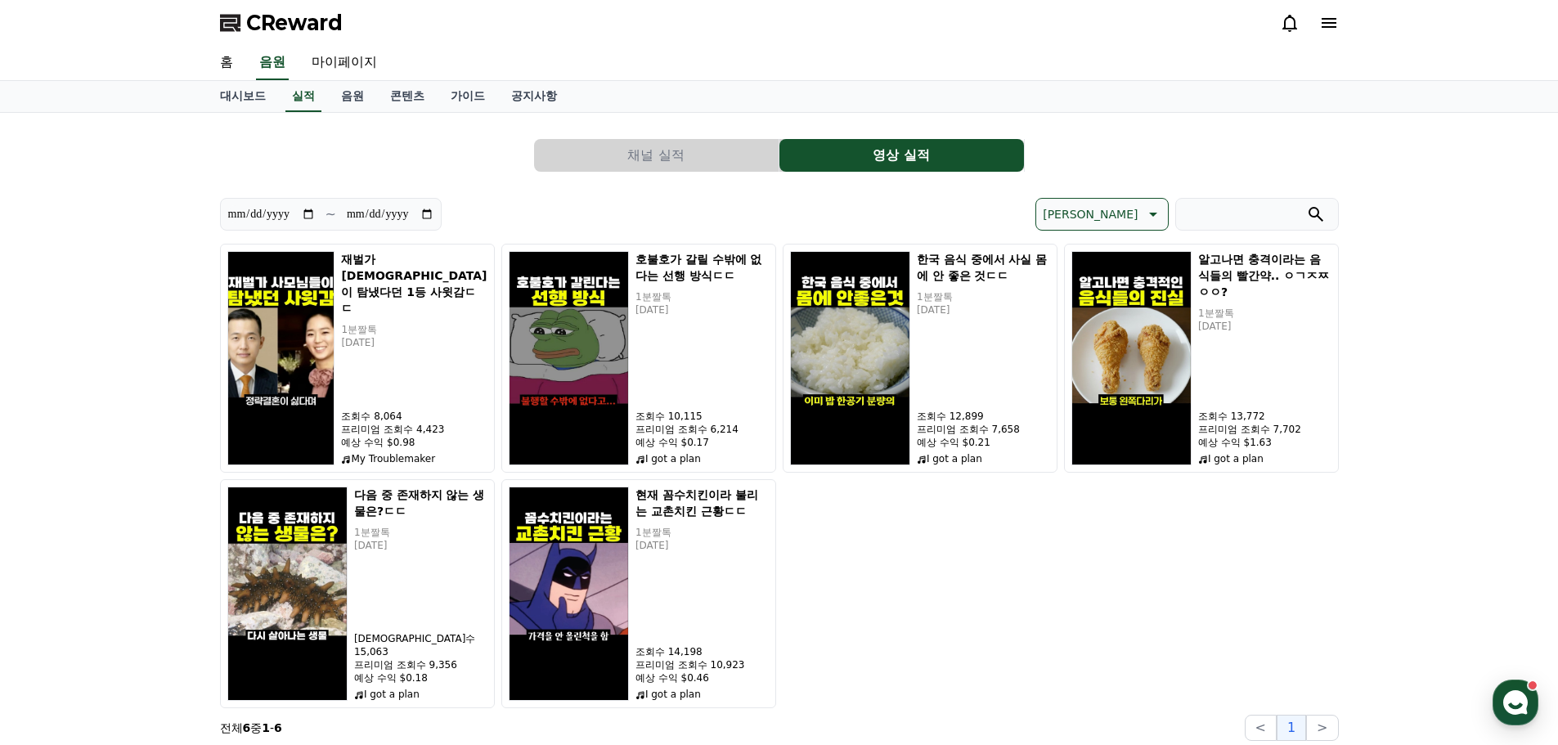
click at [723, 155] on button "채널 실적" at bounding box center [656, 155] width 245 height 33
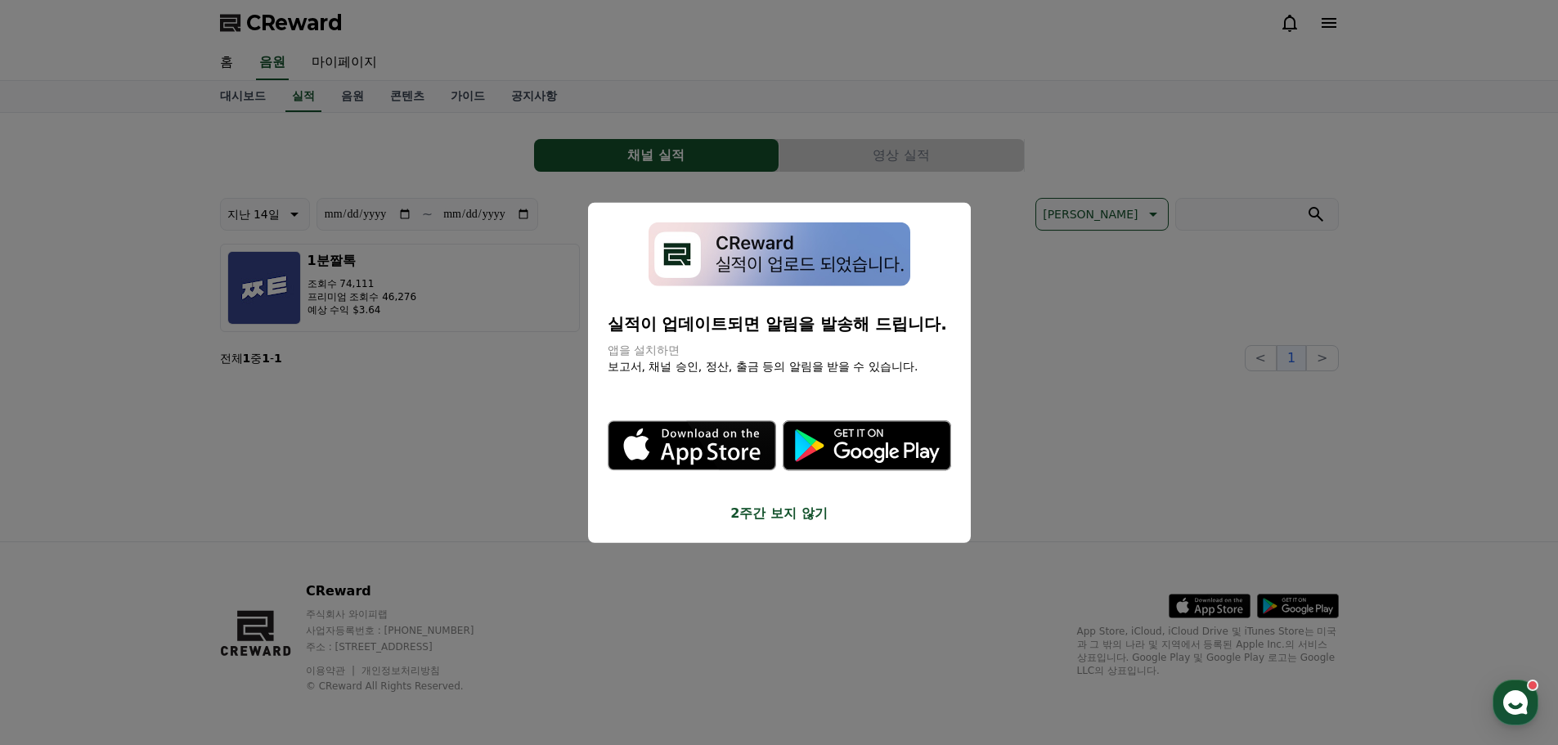
click at [1145, 459] on button "close modal" at bounding box center [779, 372] width 1558 height 745
click at [1145, 459] on div "**********" at bounding box center [779, 327] width 1145 height 429
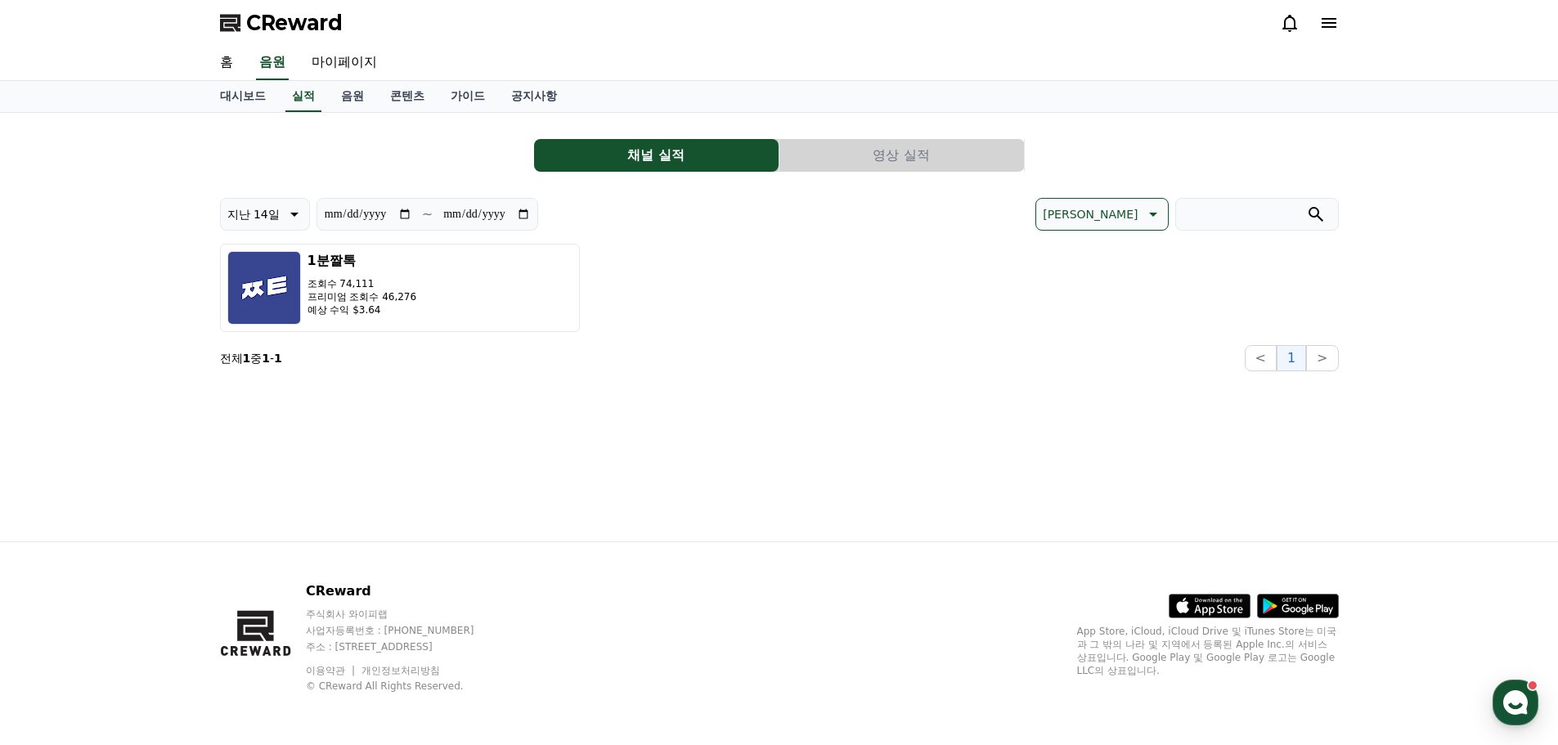
drag, startPoint x: 772, startPoint y: 486, endPoint x: 732, endPoint y: 452, distance: 52.3
click at [769, 489] on div "**********" at bounding box center [779, 327] width 1145 height 429
click at [340, 101] on link "음원" at bounding box center [352, 96] width 49 height 31
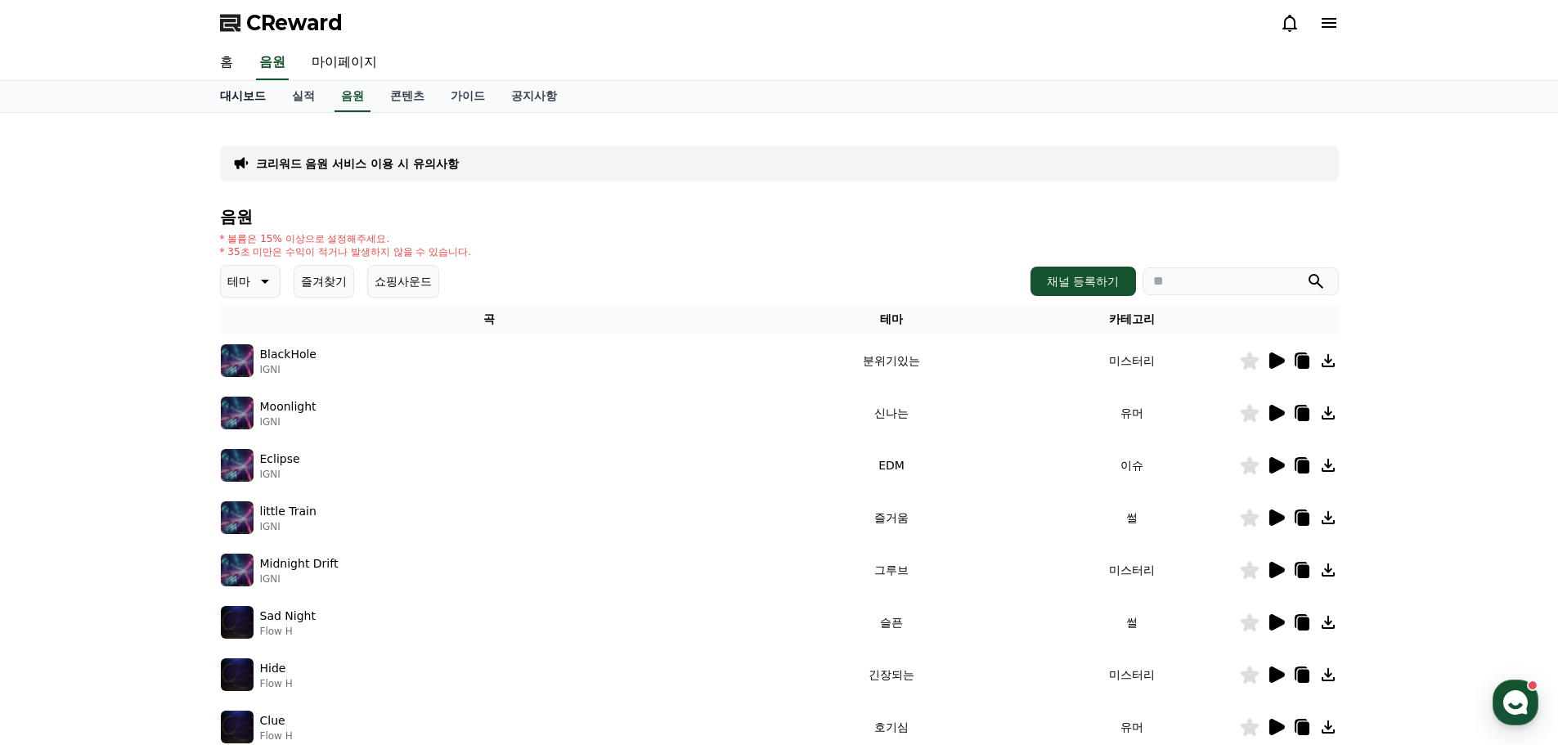
click at [244, 93] on link "대시보드" at bounding box center [243, 96] width 72 height 31
click at [247, 92] on link "대시보드" at bounding box center [243, 96] width 72 height 31
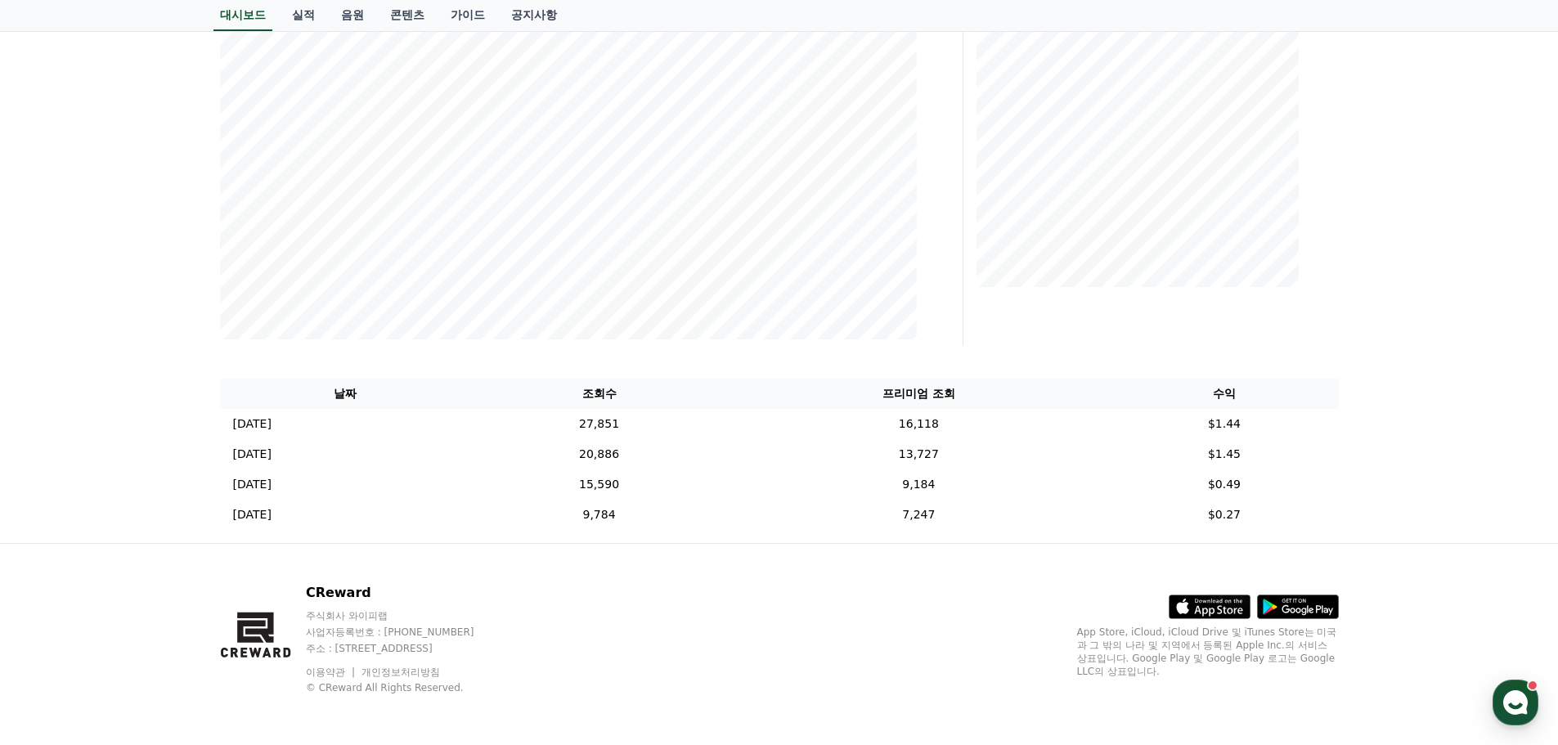
scroll to position [308, 0]
click at [939, 491] on td "9,184" at bounding box center [918, 483] width 383 height 30
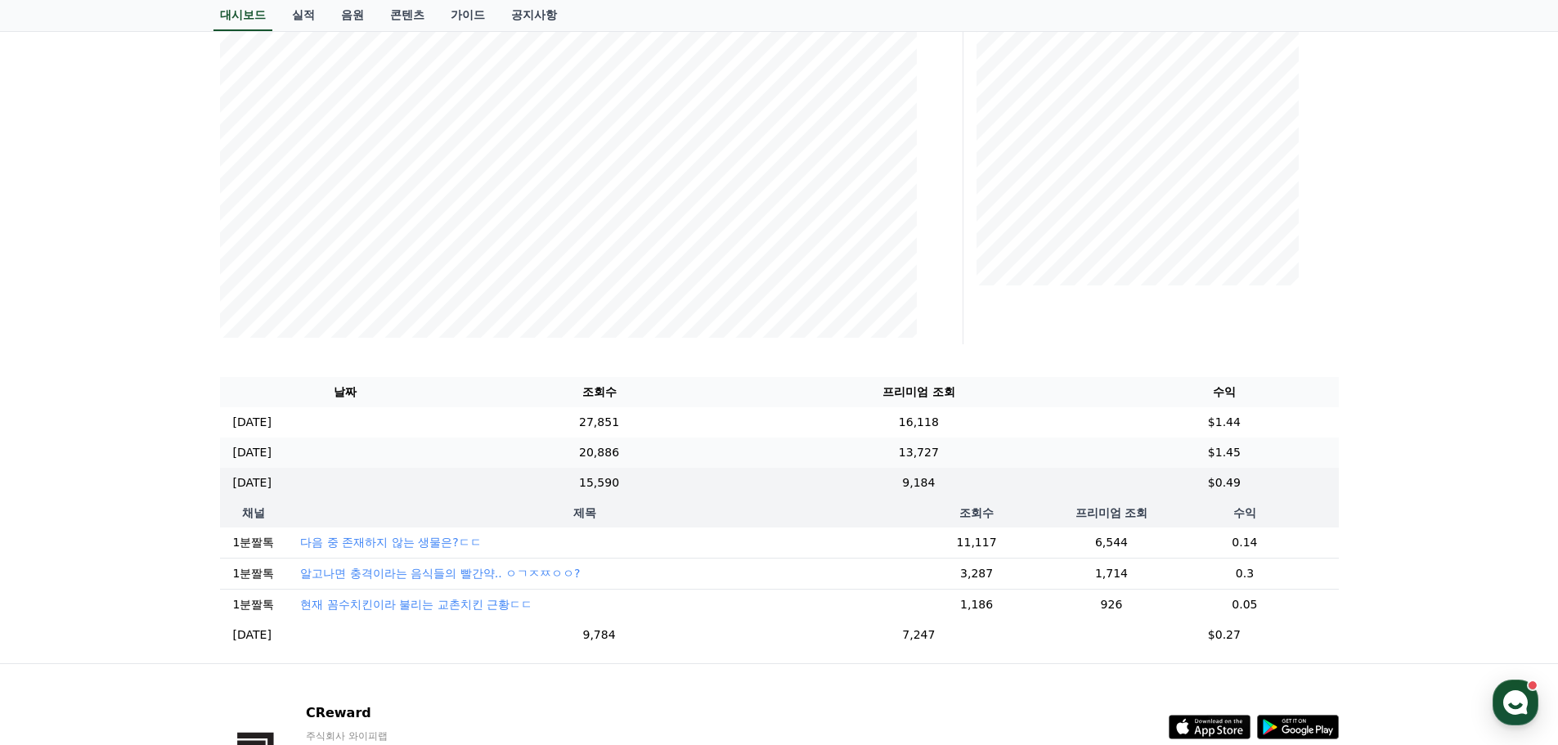
click at [951, 460] on td "13,727" at bounding box center [918, 453] width 383 height 30
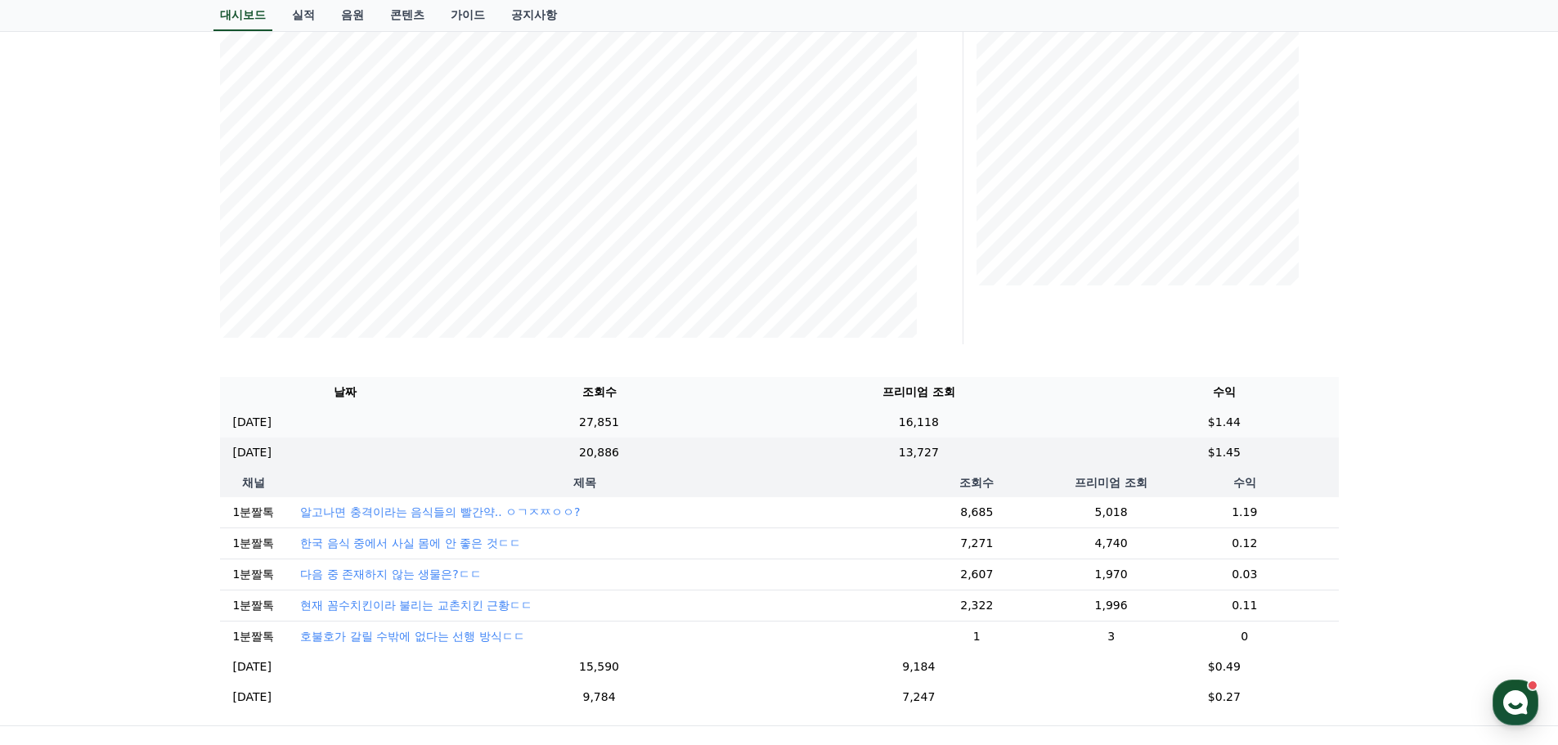
click at [939, 433] on td "16,118" at bounding box center [918, 422] width 383 height 30
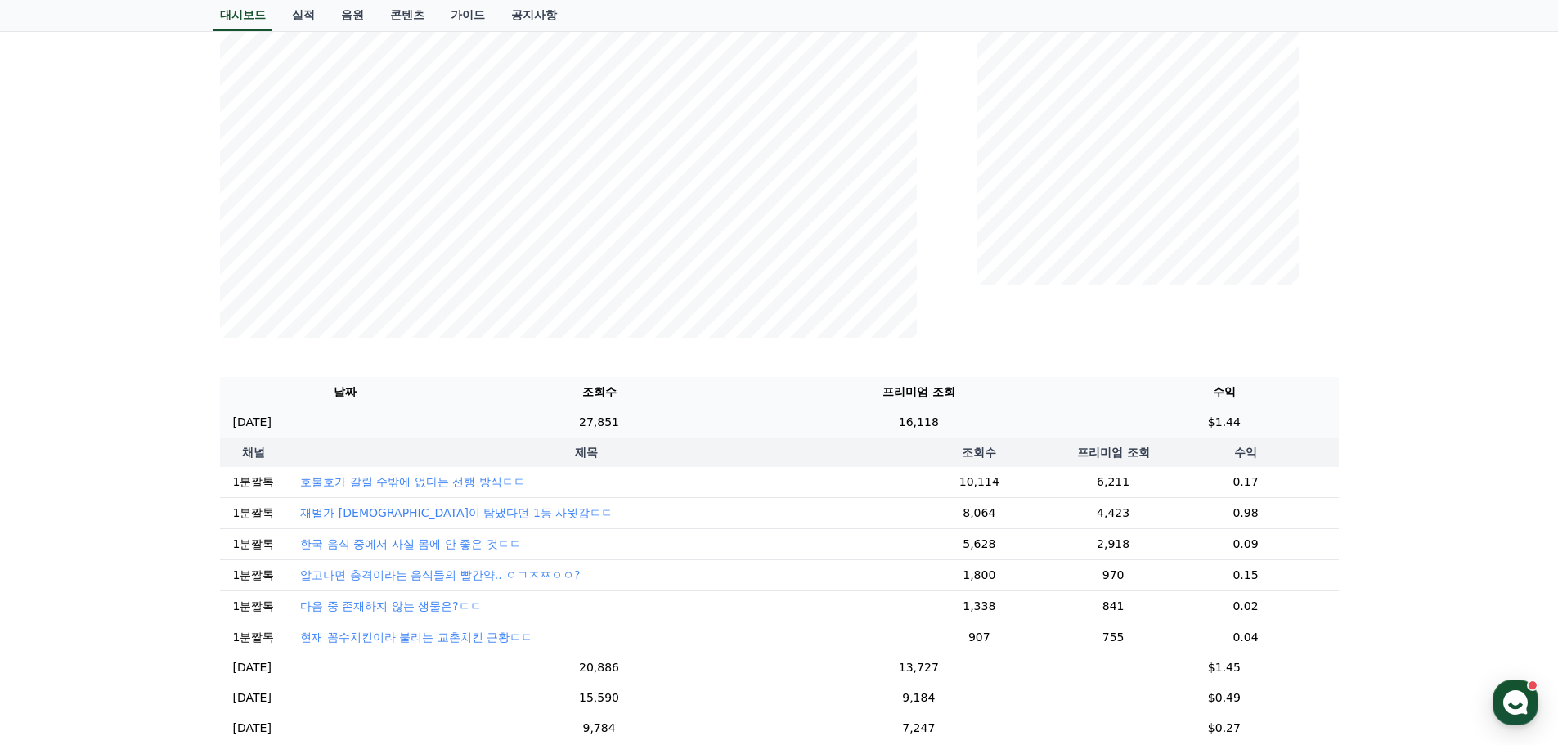
click at [944, 417] on td "16,118" at bounding box center [918, 422] width 383 height 30
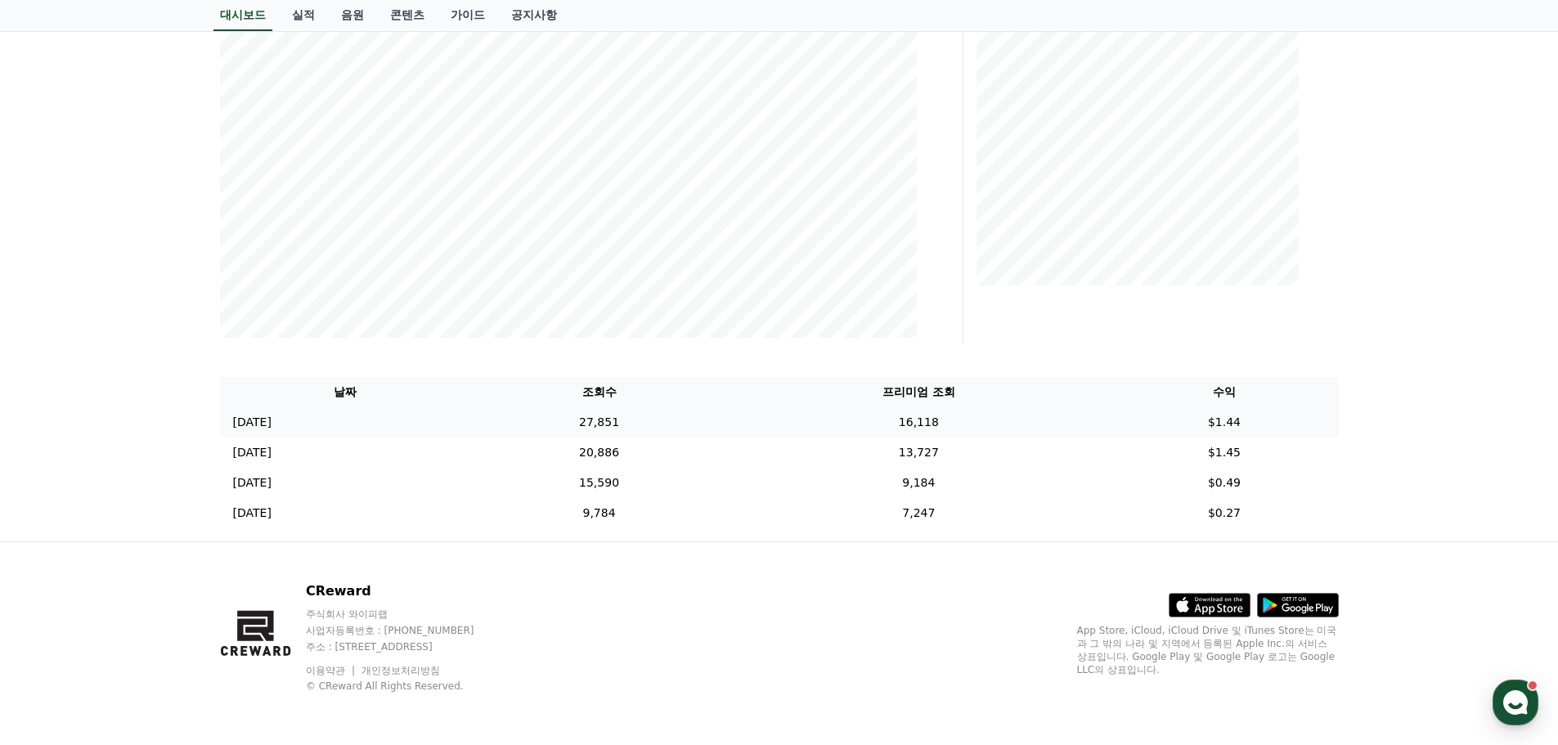
click at [950, 420] on td "16,118" at bounding box center [918, 422] width 383 height 30
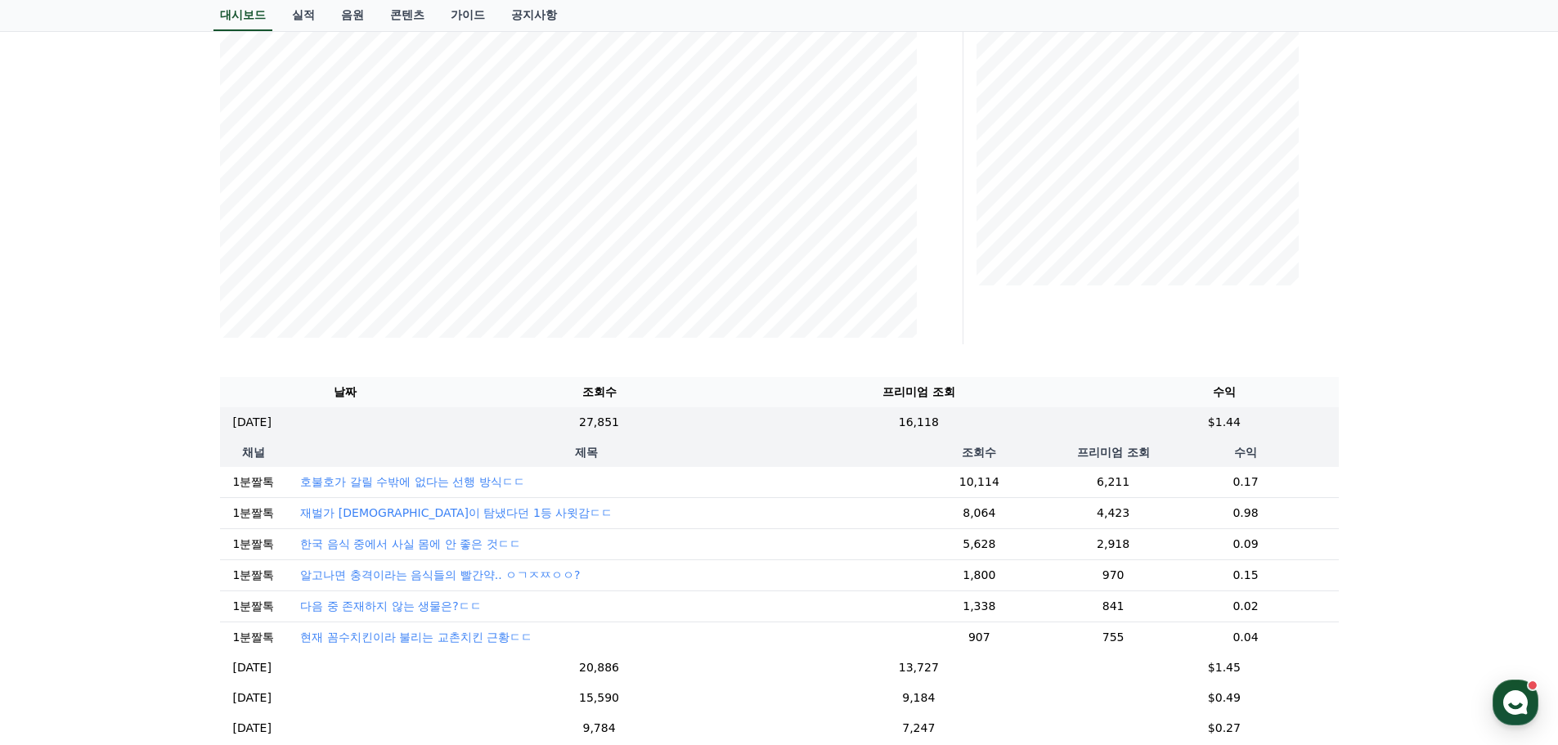
click at [431, 514] on p "재벌가 [DEMOGRAPHIC_DATA]이 탐냈다던 1등 사윗감ㄷㄷ" at bounding box center [456, 513] width 312 height 16
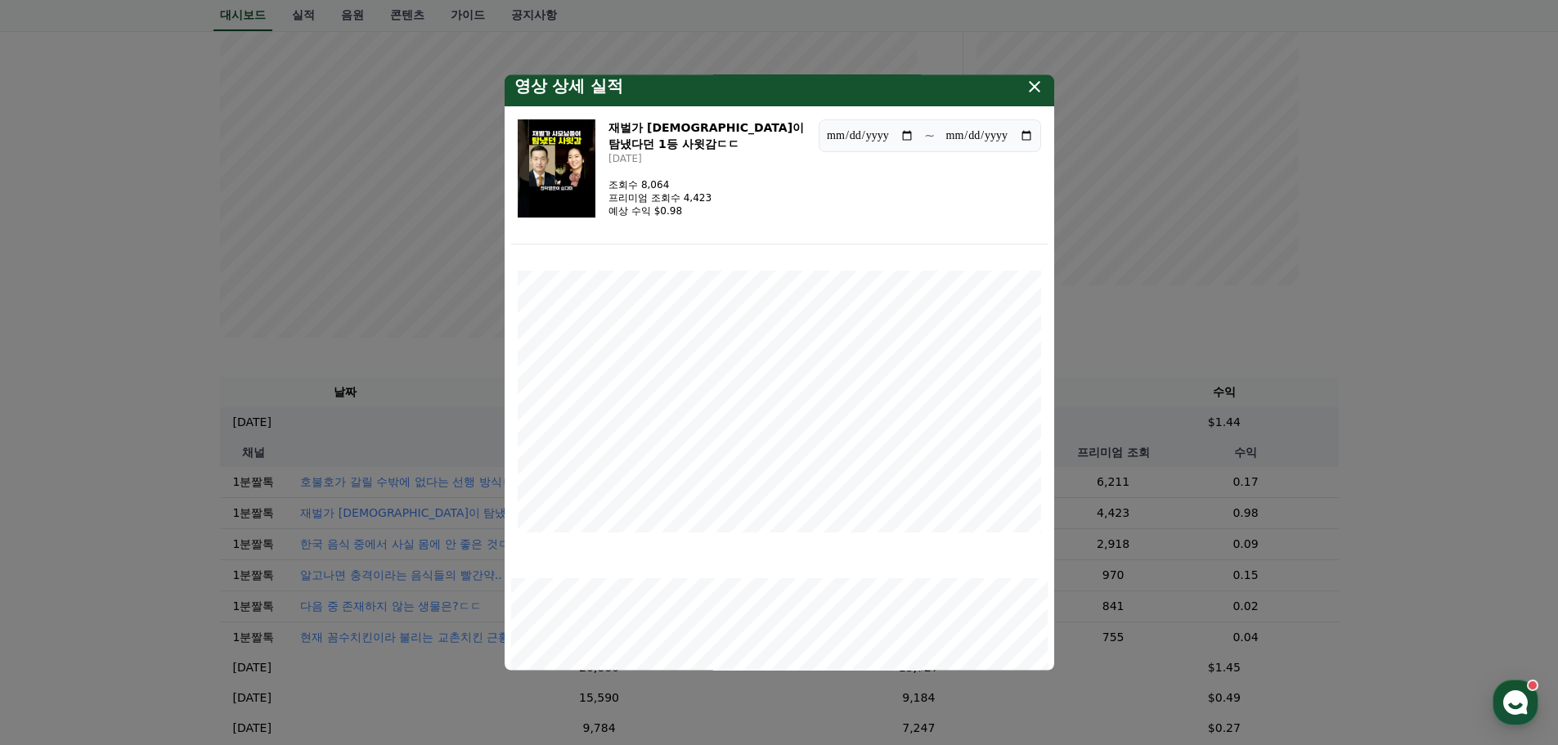
scroll to position [0, 0]
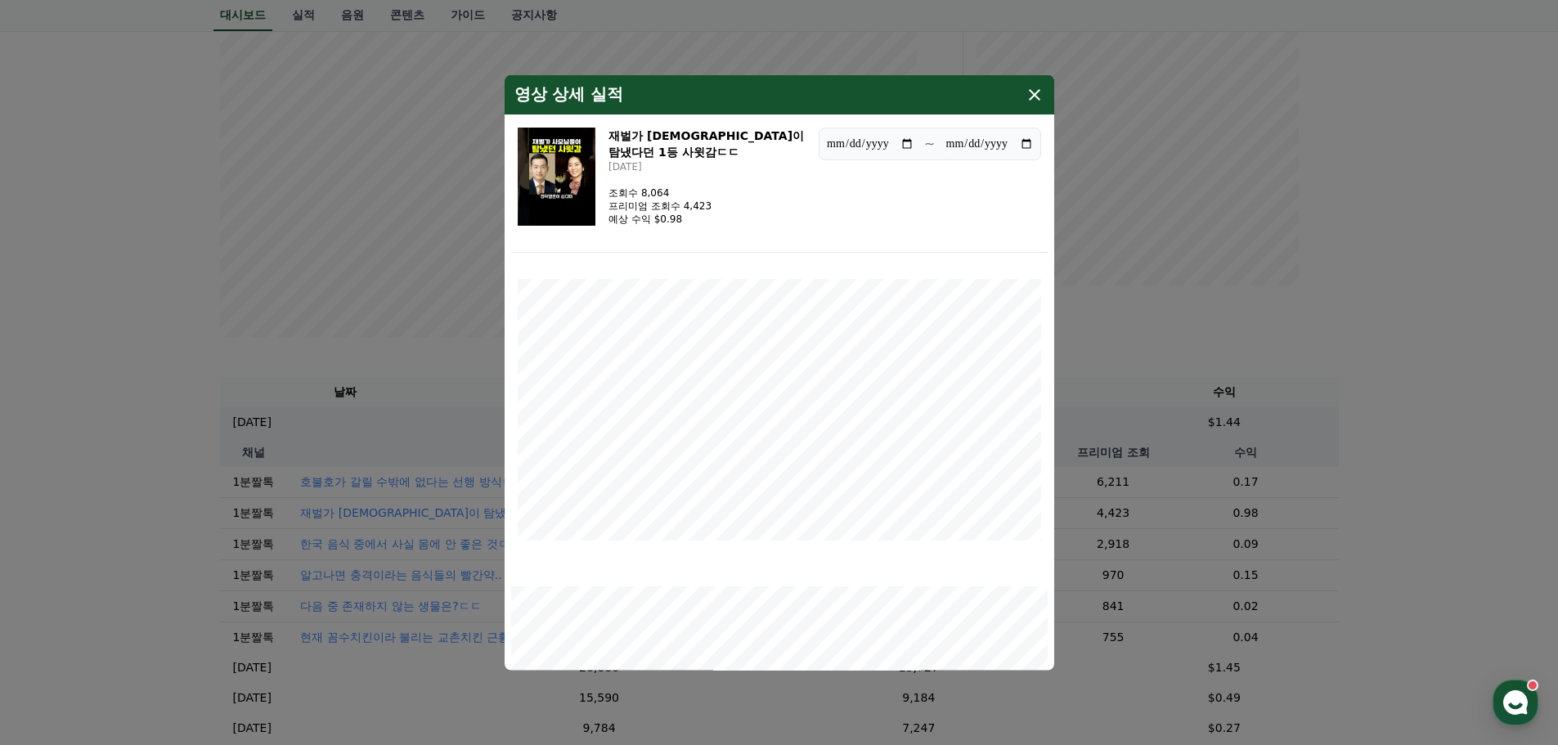
click at [687, 219] on p "예상 수익 $0.98" at bounding box center [660, 218] width 103 height 13
click at [842, 229] on div "**********" at bounding box center [779, 186] width 537 height 132
click at [712, 207] on p "프리미엄 조회수 4,423" at bounding box center [660, 205] width 103 height 13
click at [712, 206] on p "프리미엄 조회수 4,423" at bounding box center [660, 205] width 103 height 13
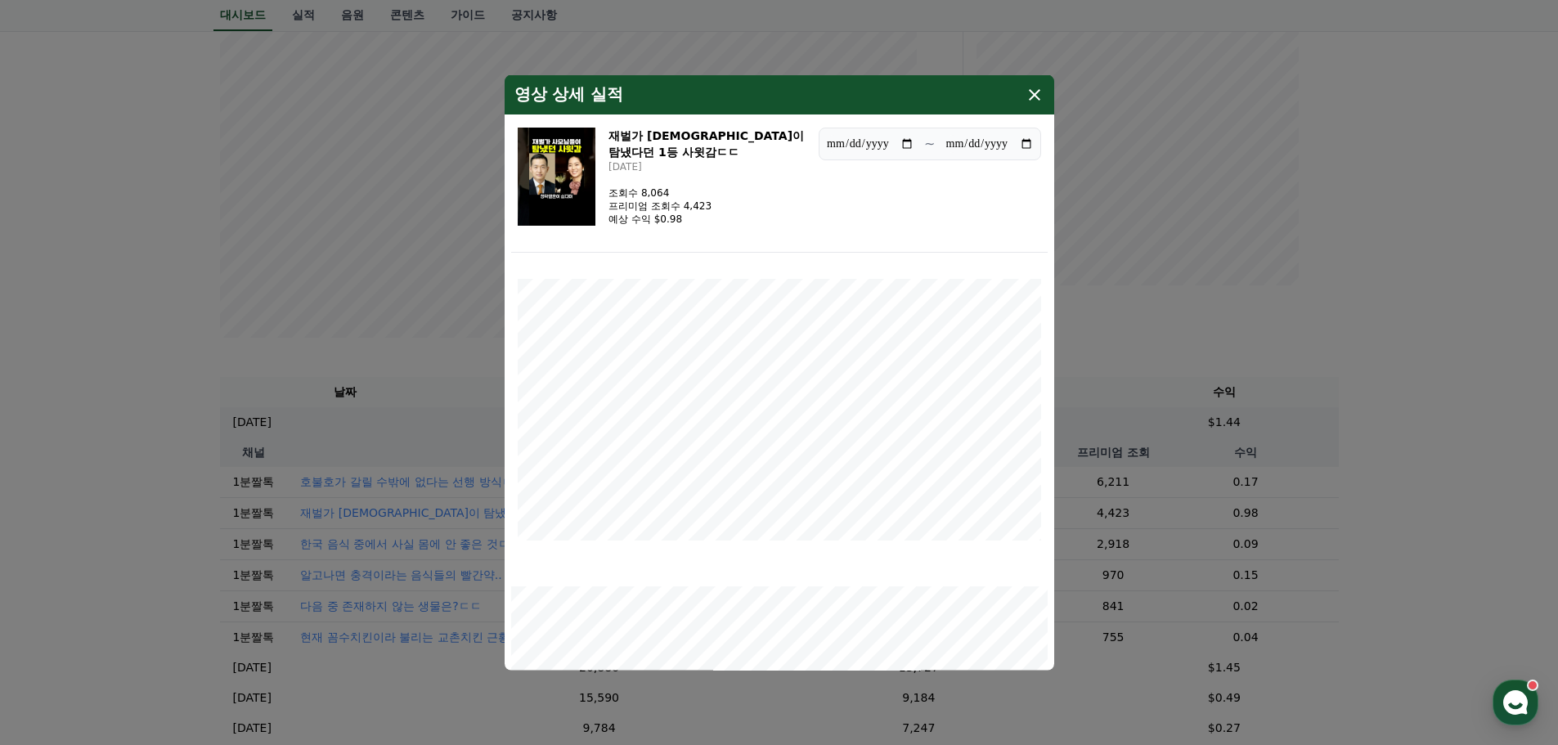
click at [690, 225] on p "예상 수익 $0.98" at bounding box center [660, 218] width 103 height 13
click at [1039, 92] on icon "modal" at bounding box center [1035, 94] width 20 height 20
